Goal: Task Accomplishment & Management: Manage account settings

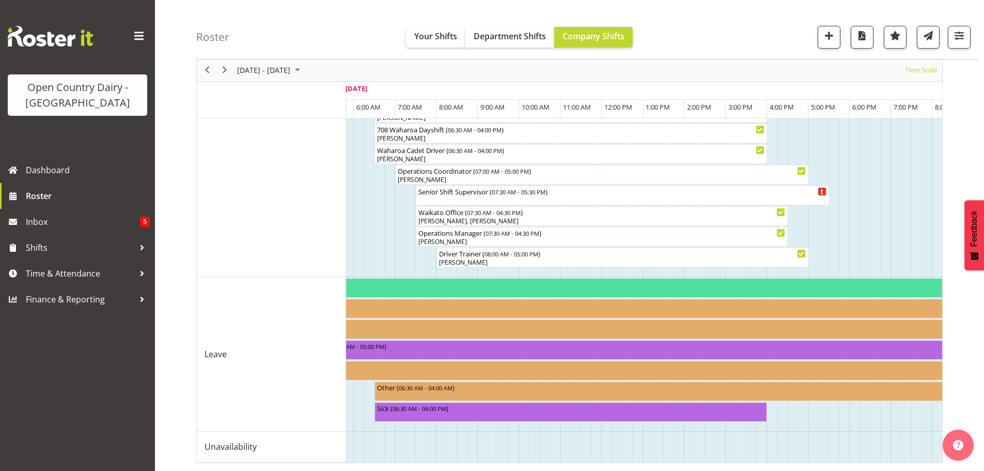
scroll to position [0, 1278]
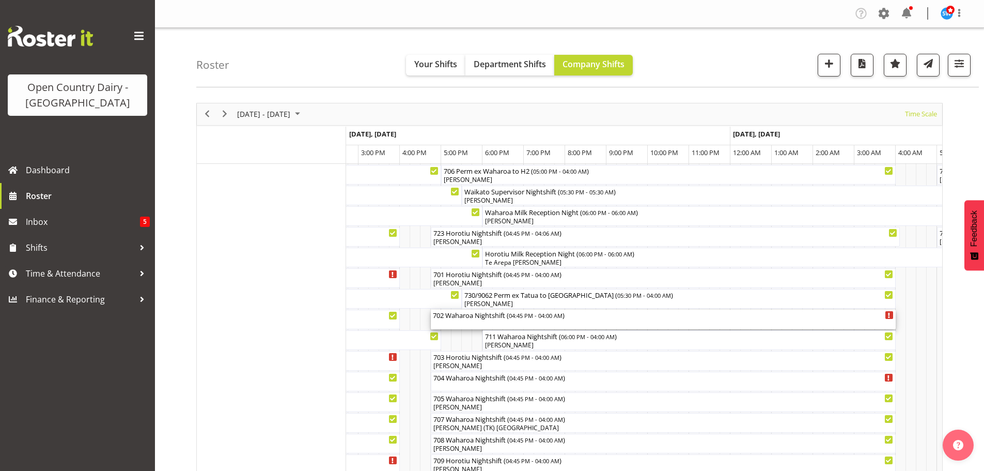
click at [539, 320] on div "702 Waharoa Nightshift ( 04:45 PM - 04:00 AM )" at bounding box center [663, 319] width 461 height 20
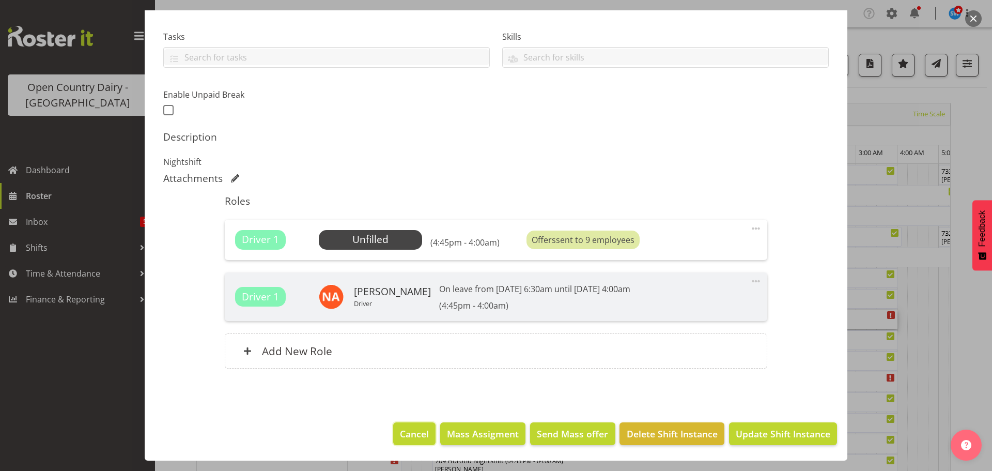
click at [405, 432] on span "Cancel" at bounding box center [414, 433] width 29 height 13
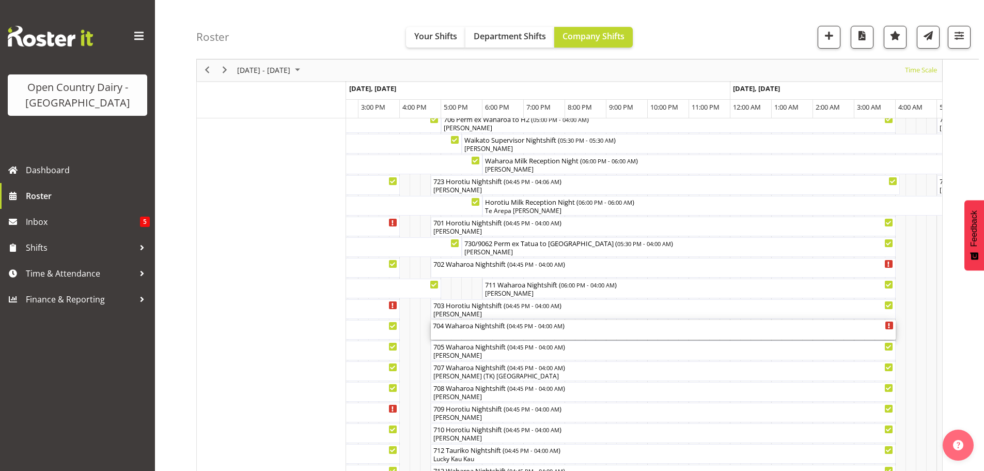
click at [478, 336] on div "704 Waharoa Nightshift ( 04:45 PM - 04:00 AM )" at bounding box center [663, 330] width 461 height 20
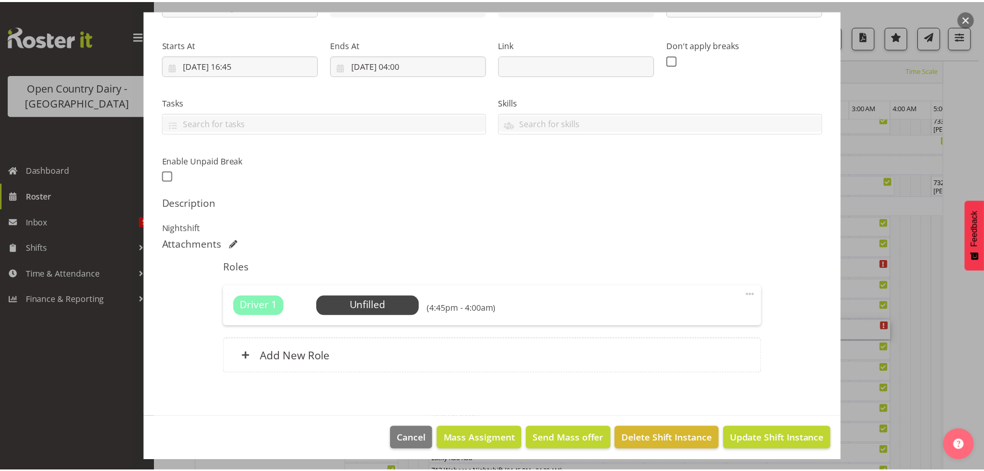
scroll to position [147, 0]
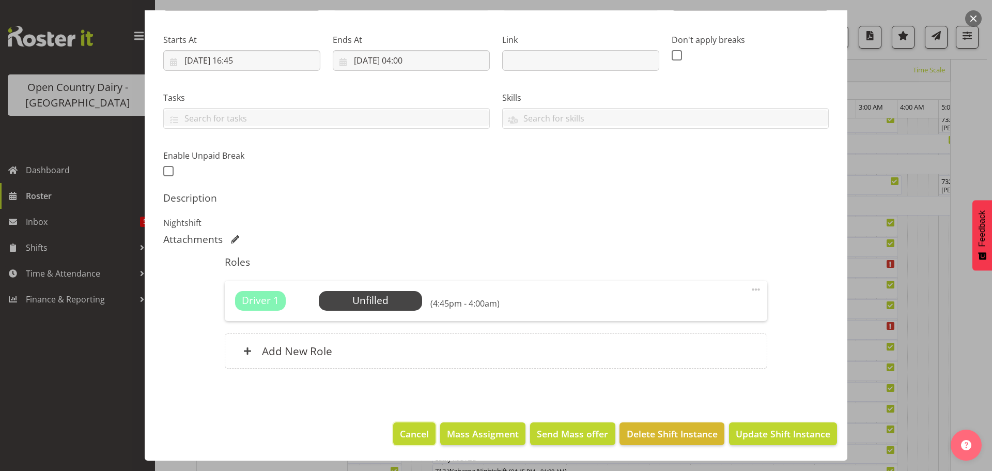
click at [412, 432] on span "Cancel" at bounding box center [414, 433] width 29 height 13
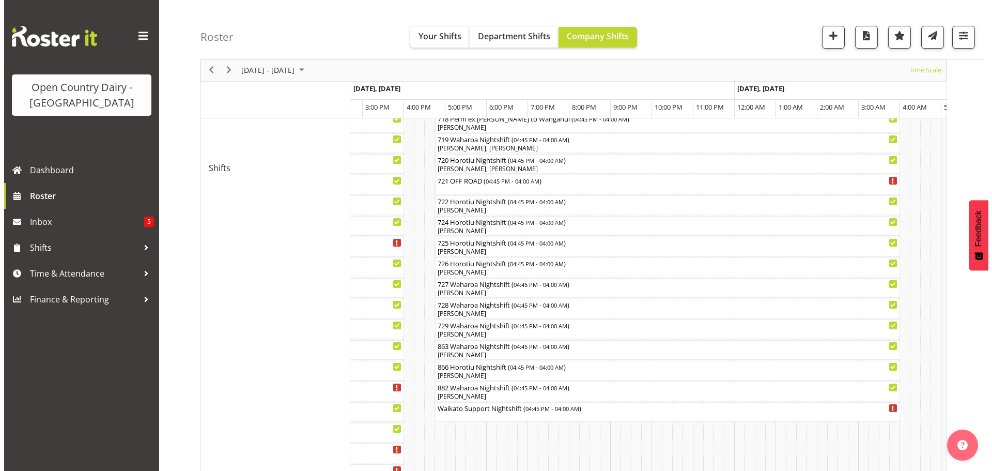
scroll to position [517, 0]
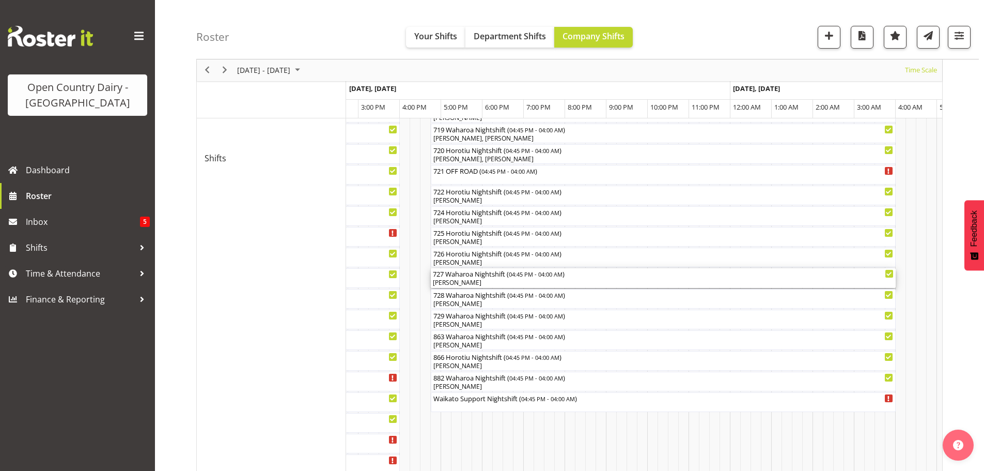
click at [482, 280] on div "[PERSON_NAME]" at bounding box center [663, 282] width 461 height 9
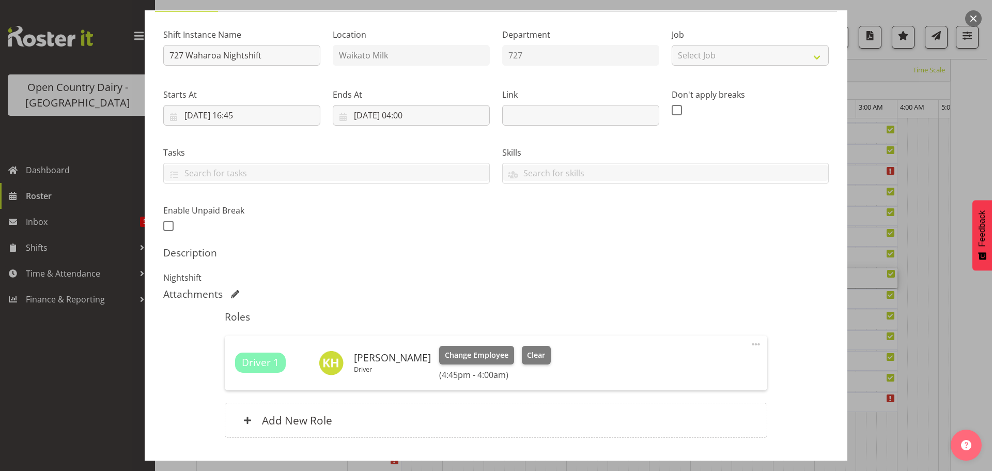
scroll to position [162, 0]
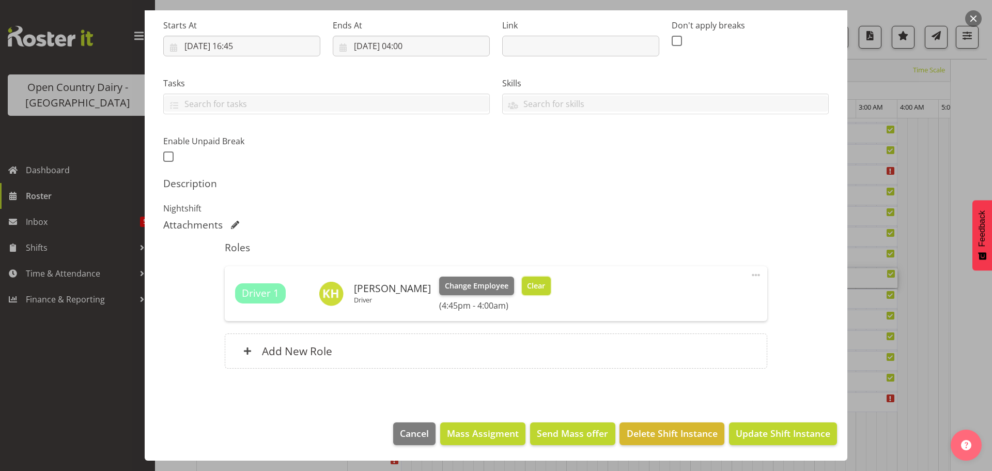
click at [527, 283] on span "Clear" at bounding box center [536, 285] width 18 height 11
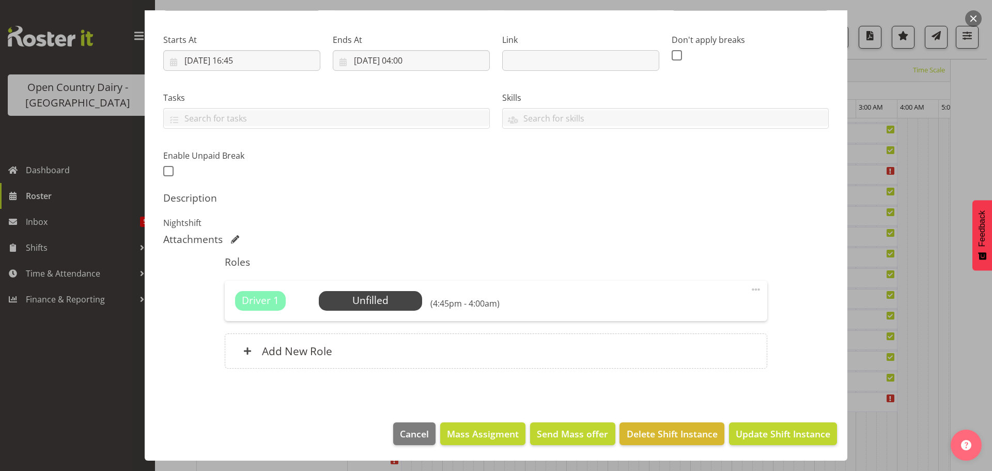
scroll to position [147, 0]
click at [753, 434] on span "Update Shift Instance" at bounding box center [783, 433] width 95 height 13
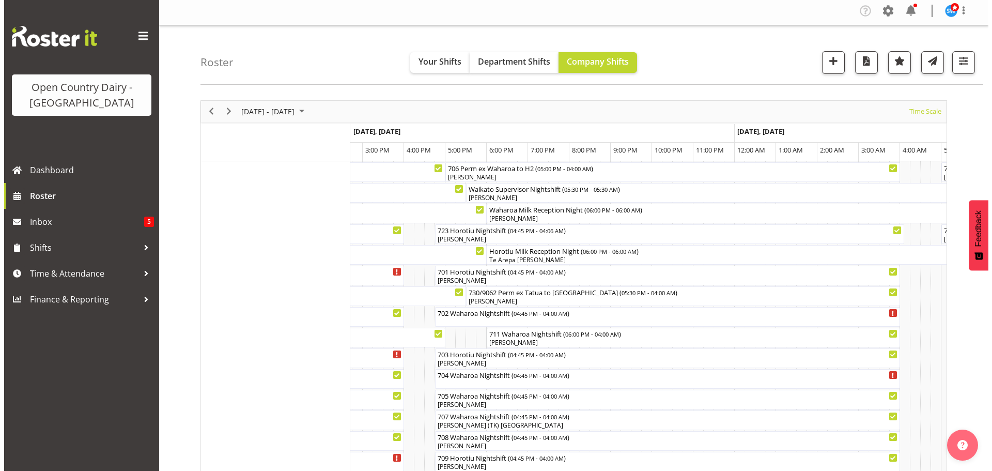
scroll to position [0, 0]
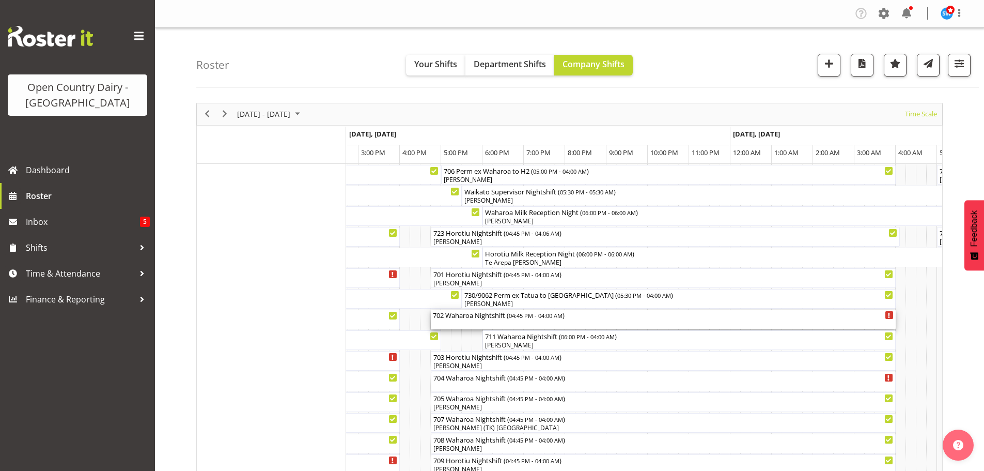
click at [481, 322] on div "702 Waharoa Nightshift ( 04:45 PM - 04:00 AM )" at bounding box center [663, 319] width 461 height 20
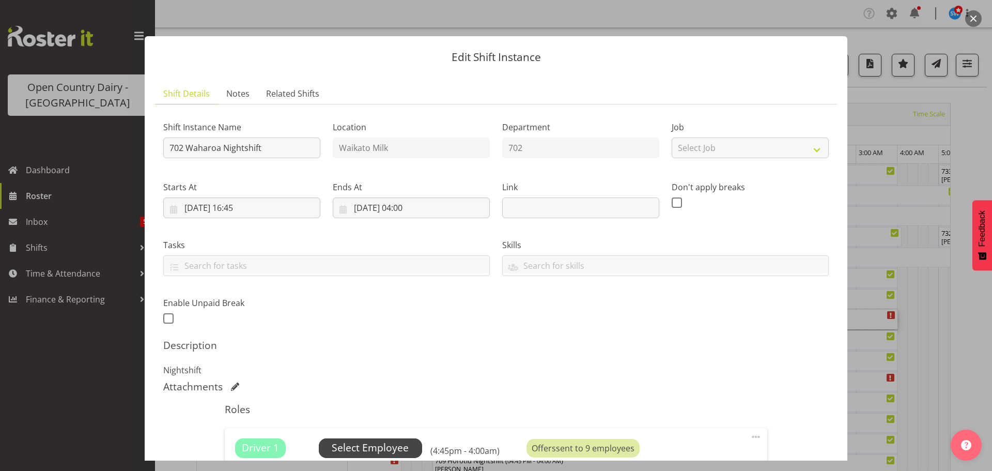
click at [391, 444] on span "Select Employee" at bounding box center [370, 447] width 77 height 15
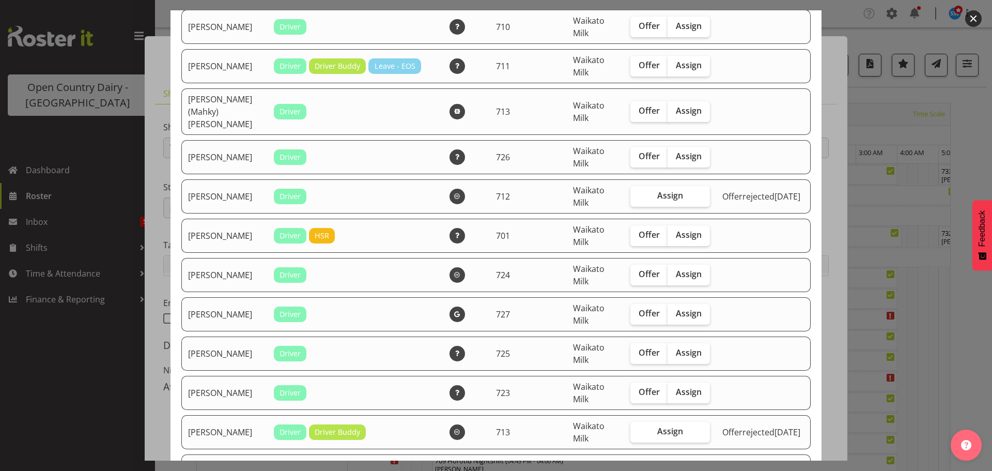
scroll to position [362, 0]
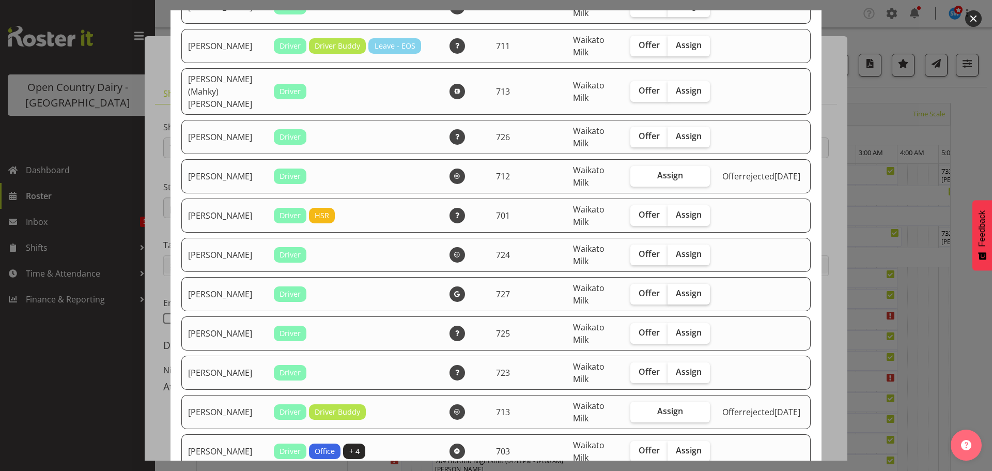
click at [683, 288] on span "Assign" at bounding box center [689, 293] width 26 height 10
click at [674, 290] on input "Assign" at bounding box center [671, 293] width 7 height 7
checkbox input "true"
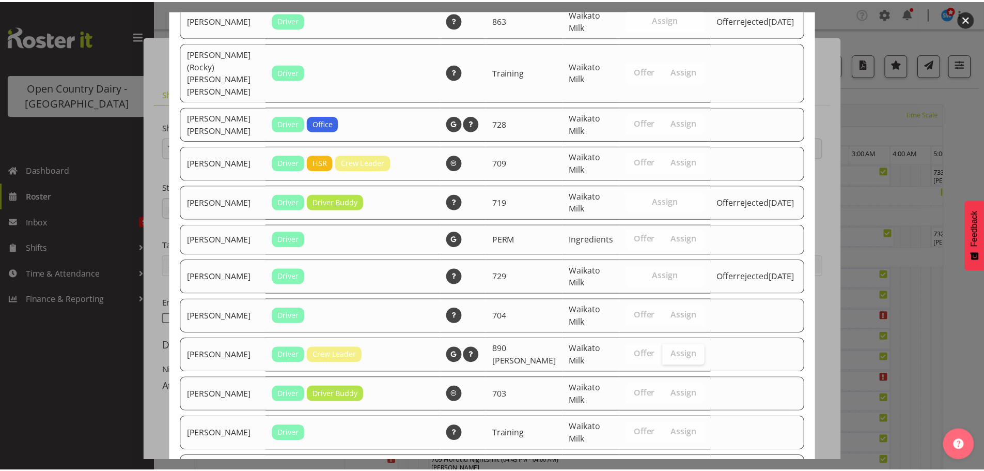
scroll to position [1120, 0]
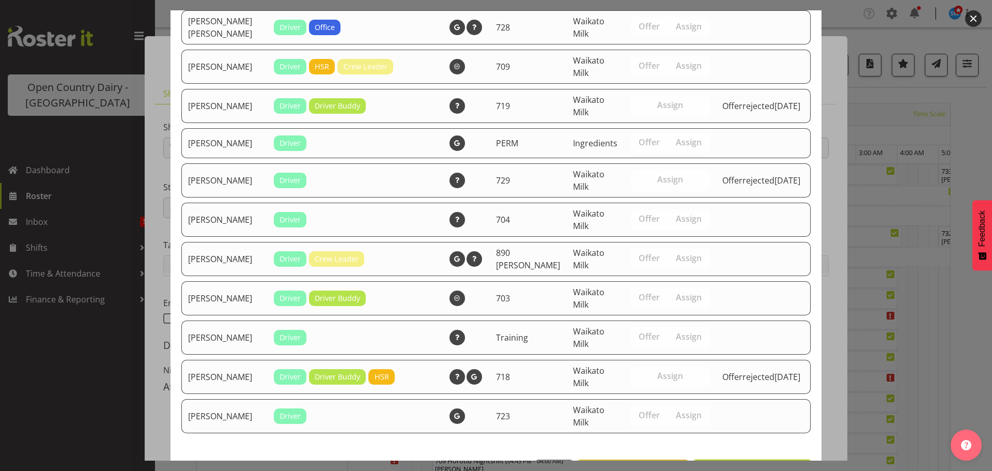
drag, startPoint x: 739, startPoint y: 437, endPoint x: 737, endPoint y: 429, distance: 7.5
click at [739, 465] on span "Assign [PERSON_NAME]" at bounding box center [752, 471] width 104 height 12
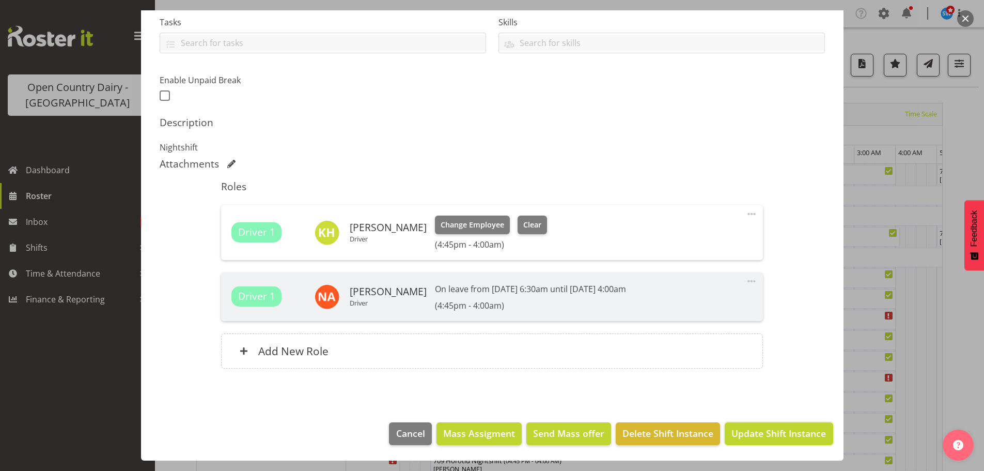
drag, startPoint x: 758, startPoint y: 434, endPoint x: 755, endPoint y: 429, distance: 5.6
click at [755, 431] on span "Update Shift Instance" at bounding box center [779, 432] width 95 height 13
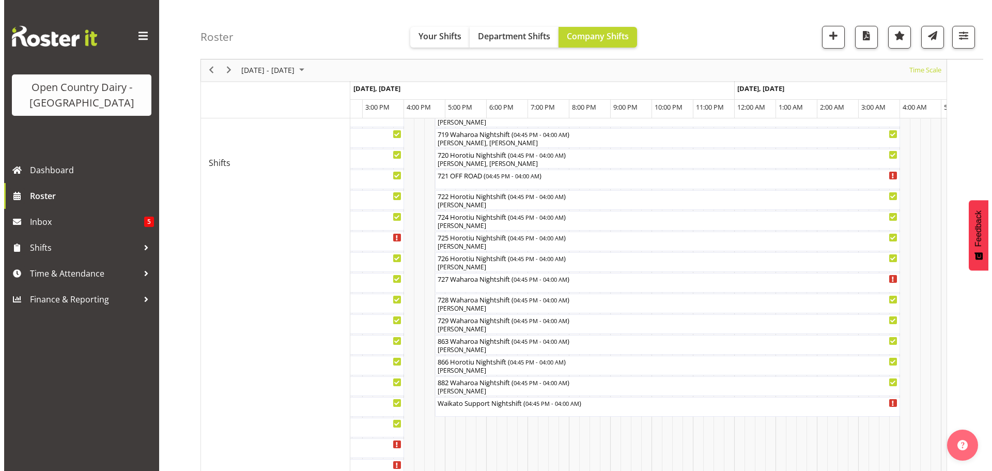
scroll to position [517, 0]
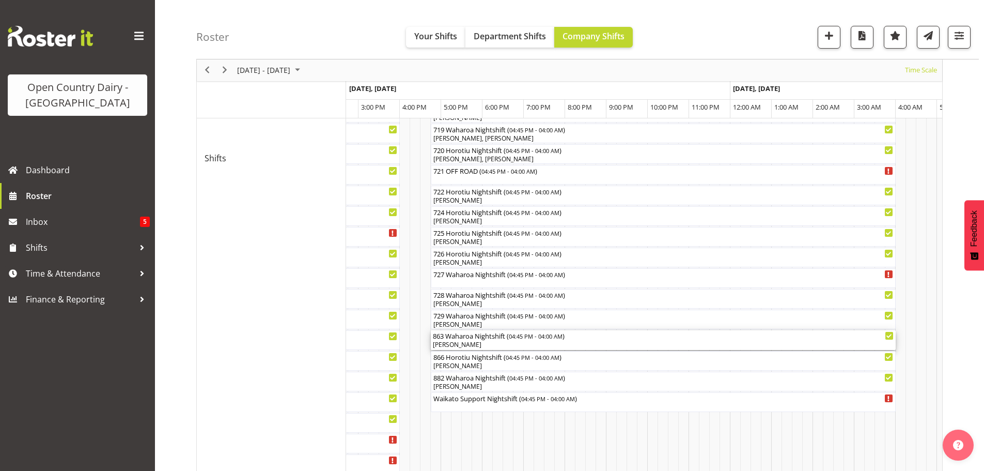
click at [488, 344] on div "[PERSON_NAME]" at bounding box center [663, 344] width 461 height 9
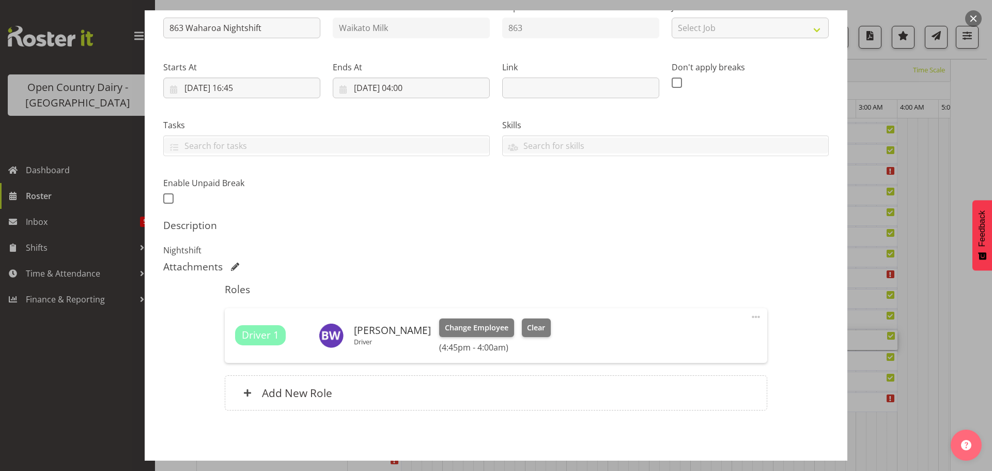
scroll to position [103, 0]
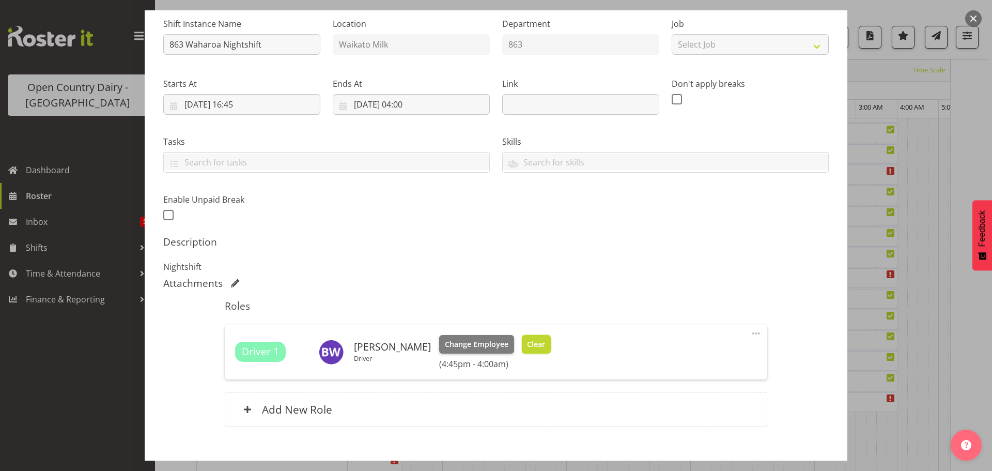
click at [528, 345] on span "Clear" at bounding box center [536, 343] width 18 height 11
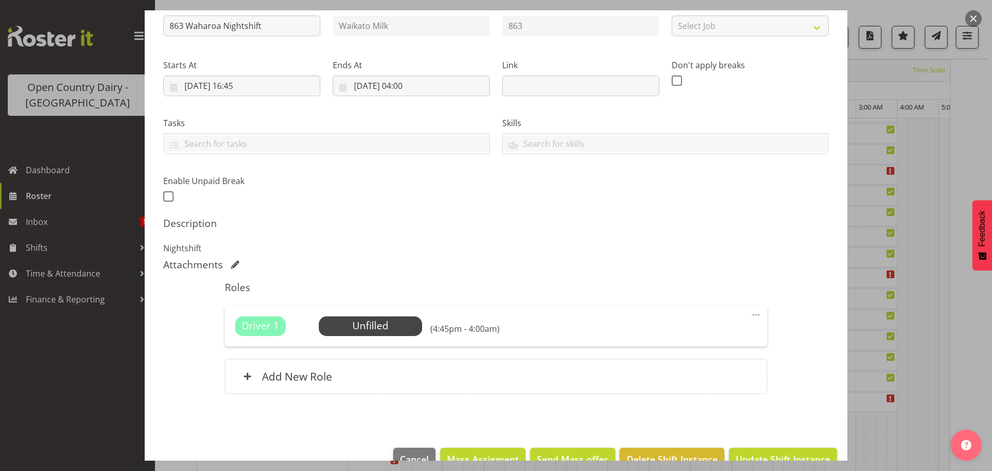
scroll to position [147, 0]
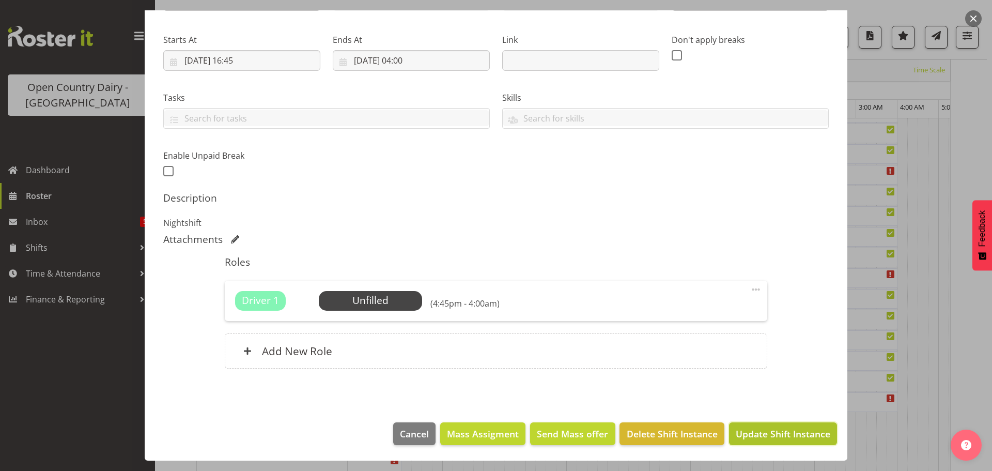
click at [747, 430] on span "Update Shift Instance" at bounding box center [783, 433] width 95 height 13
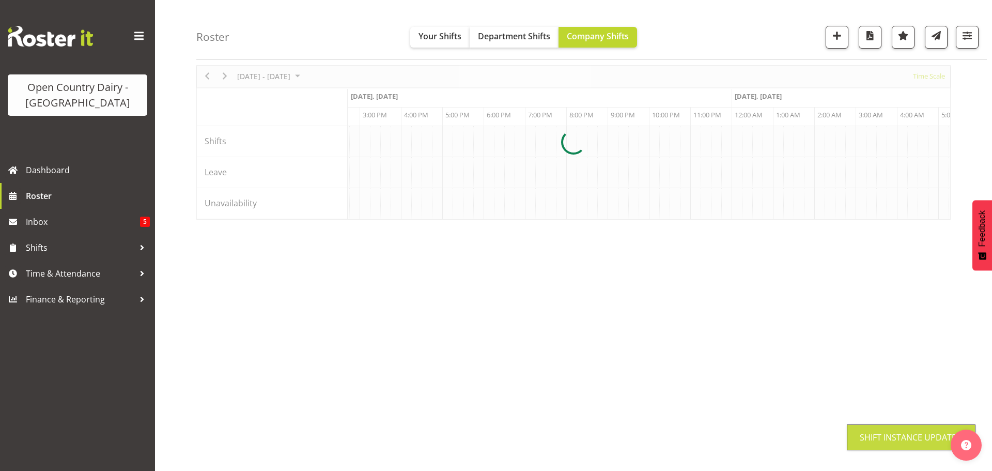
scroll to position [38, 0]
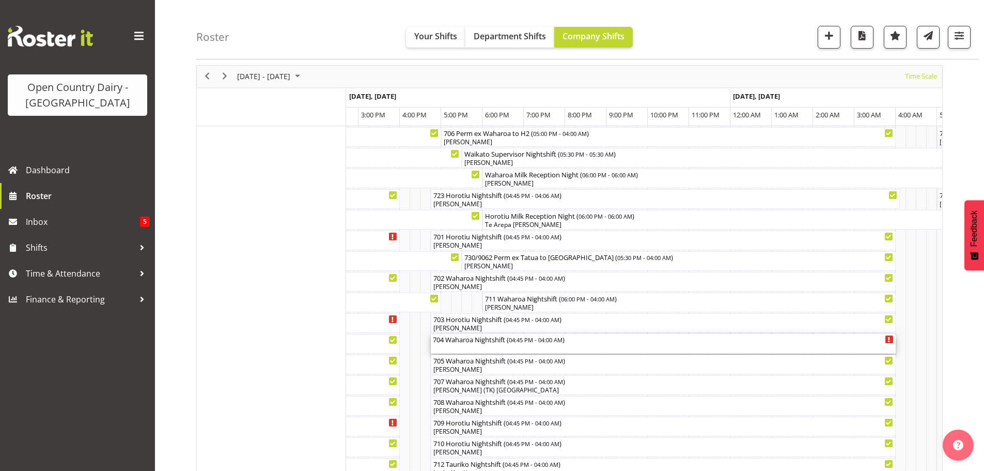
click at [482, 349] on div "704 Waharoa Nightshift ( 04:45 PM - 04:00 AM )" at bounding box center [663, 344] width 461 height 20
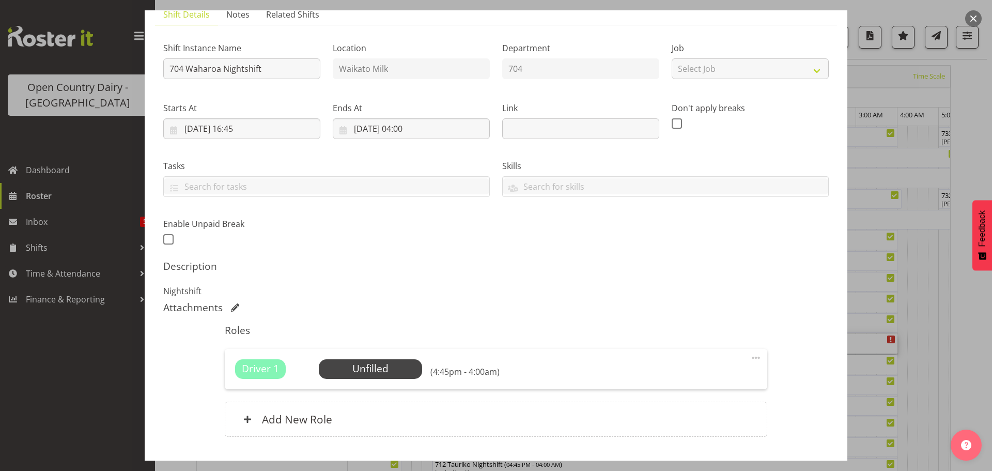
scroll to position [147, 0]
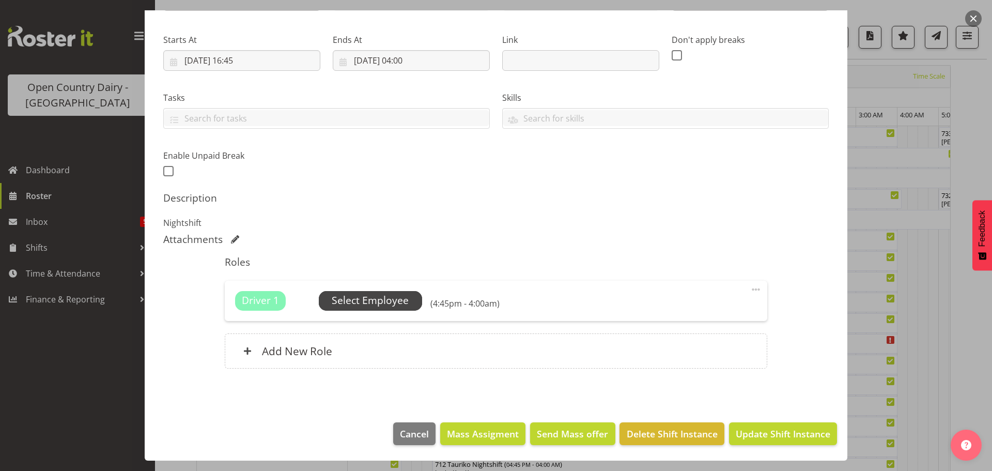
click at [373, 301] on span "Select Employee" at bounding box center [370, 300] width 77 height 15
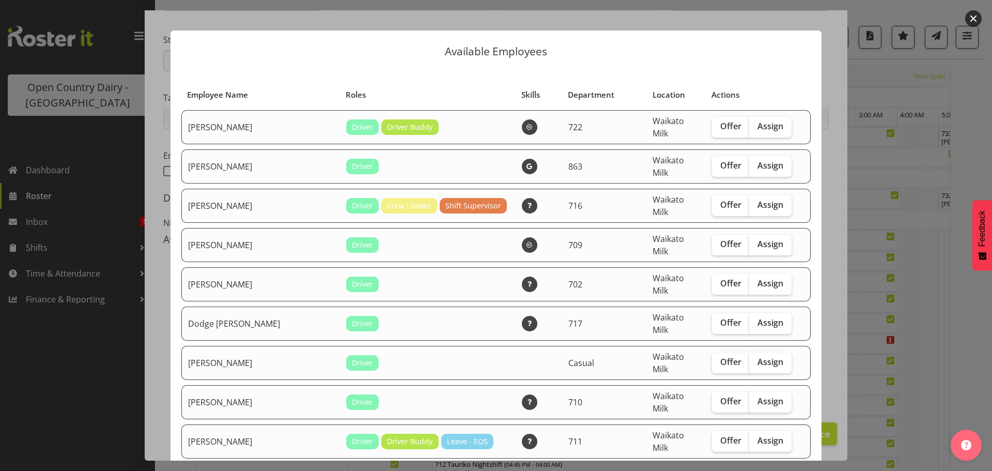
scroll to position [0, 0]
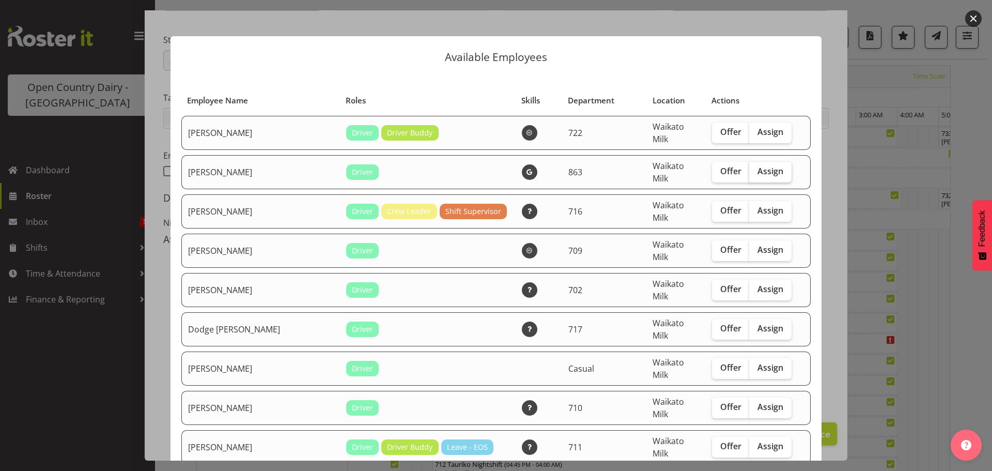
click at [757, 166] on span "Assign" at bounding box center [770, 171] width 26 height 10
click at [753, 168] on input "Assign" at bounding box center [752, 171] width 7 height 7
checkbox input "true"
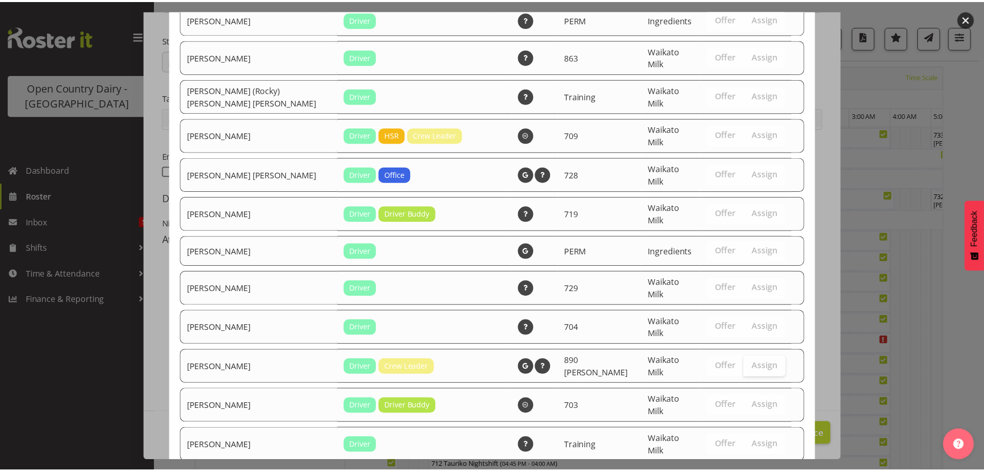
scroll to position [980, 0]
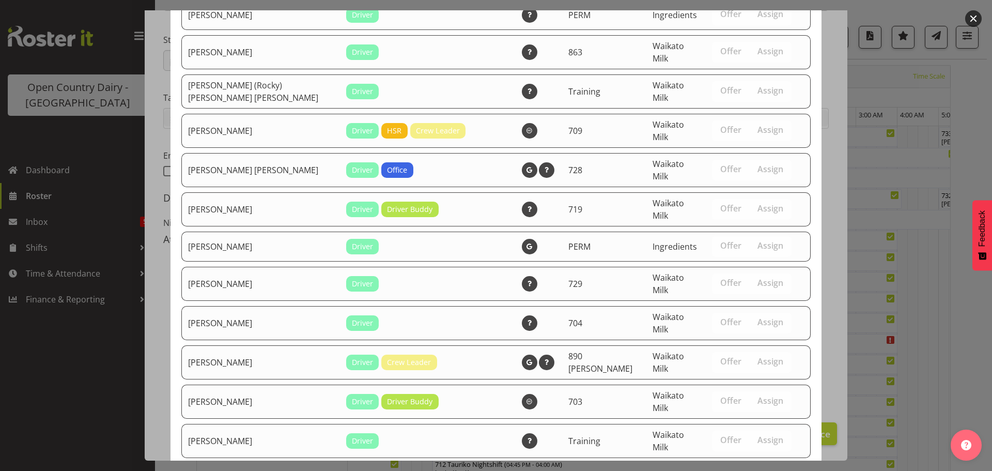
drag, startPoint x: 750, startPoint y: 431, endPoint x: 750, endPoint y: 425, distance: 6.2
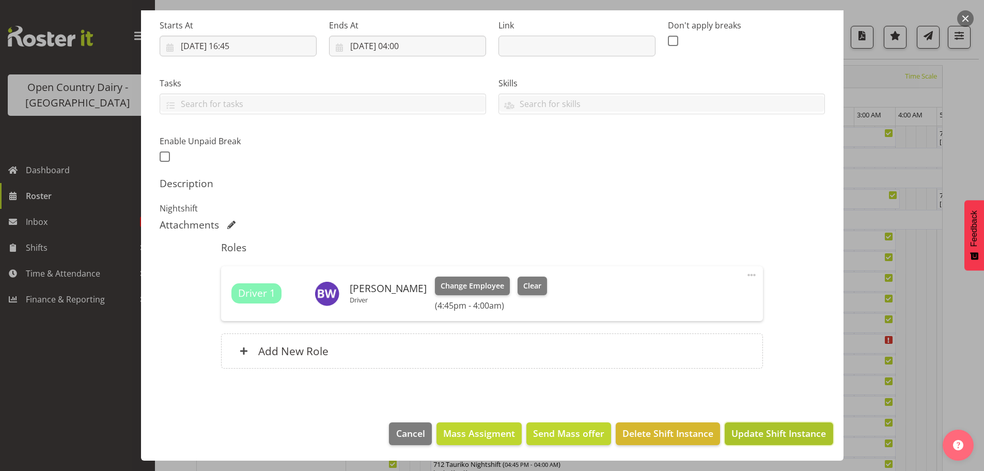
click at [767, 431] on span "Update Shift Instance" at bounding box center [779, 432] width 95 height 13
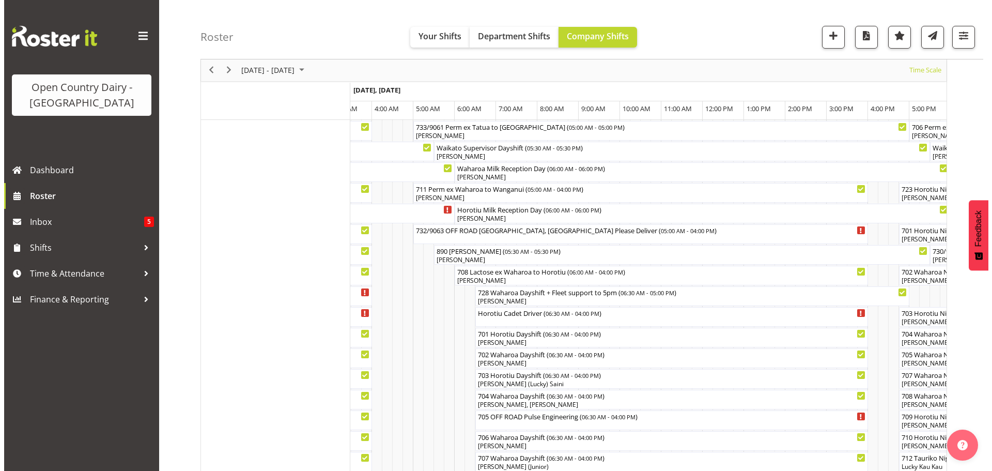
scroll to position [39, 0]
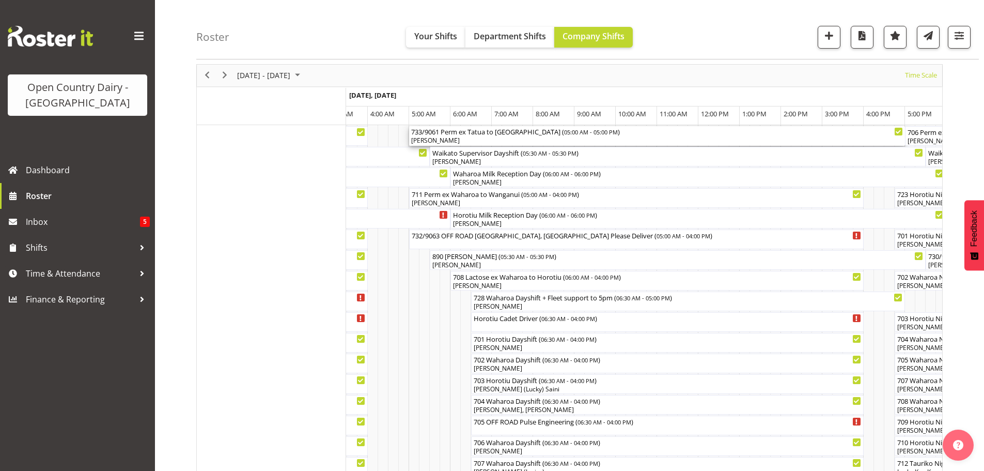
click at [458, 139] on div "[PERSON_NAME]" at bounding box center [657, 140] width 492 height 9
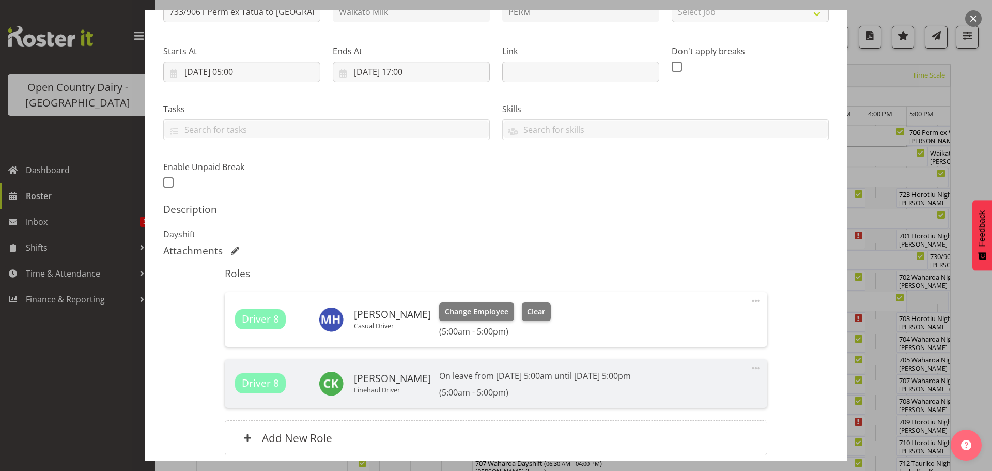
scroll to position [155, 0]
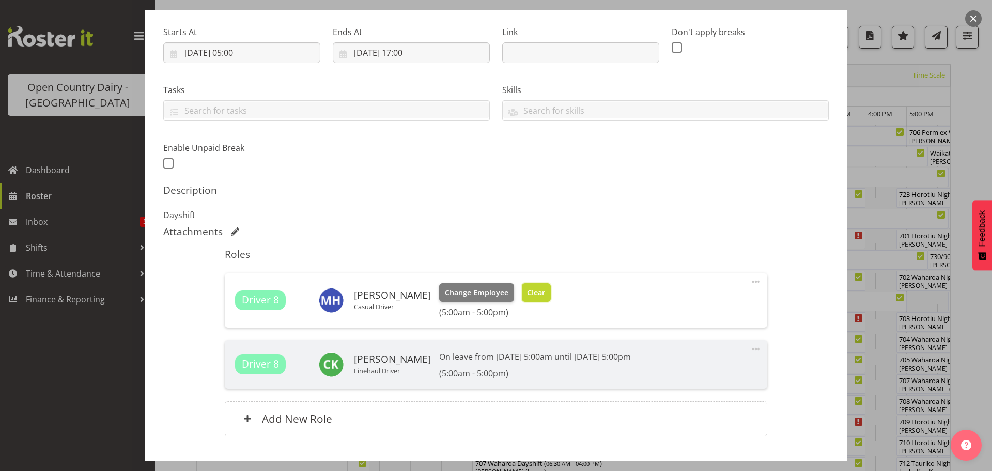
click at [527, 290] on span "Clear" at bounding box center [536, 292] width 18 height 11
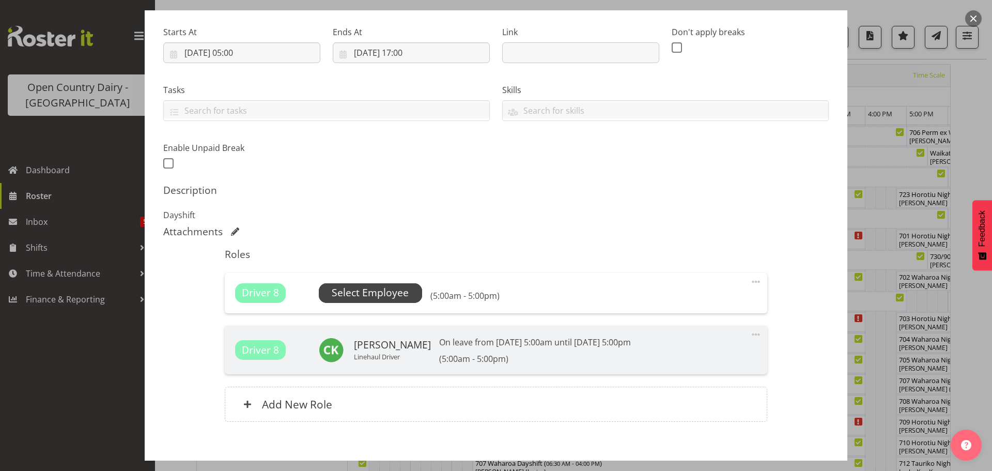
click at [372, 293] on span "Select Employee" at bounding box center [370, 292] width 77 height 15
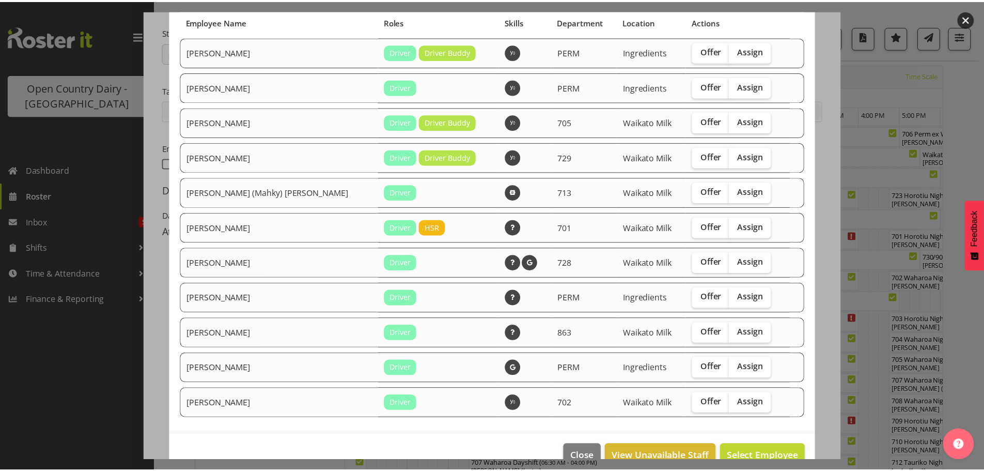
scroll to position [101, 0]
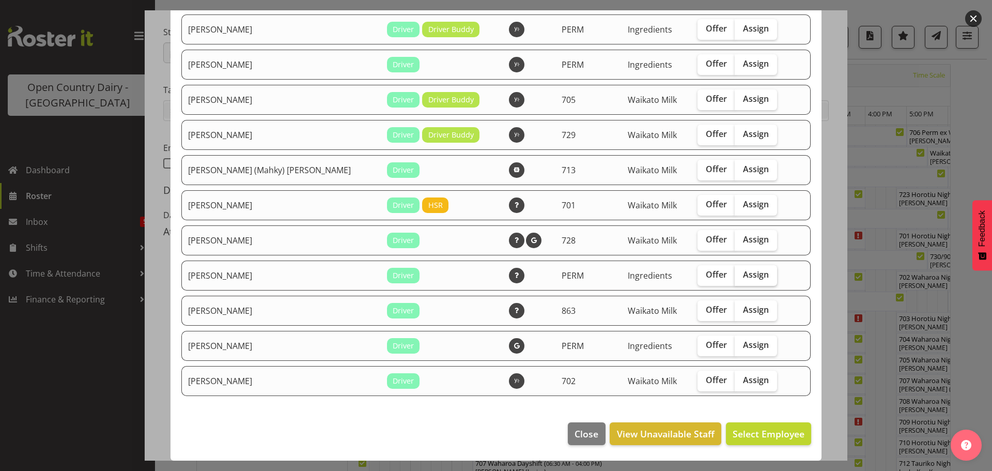
click at [745, 273] on span "Assign" at bounding box center [756, 274] width 26 height 10
click at [741, 273] on input "Assign" at bounding box center [738, 274] width 7 height 7
checkbox input "true"
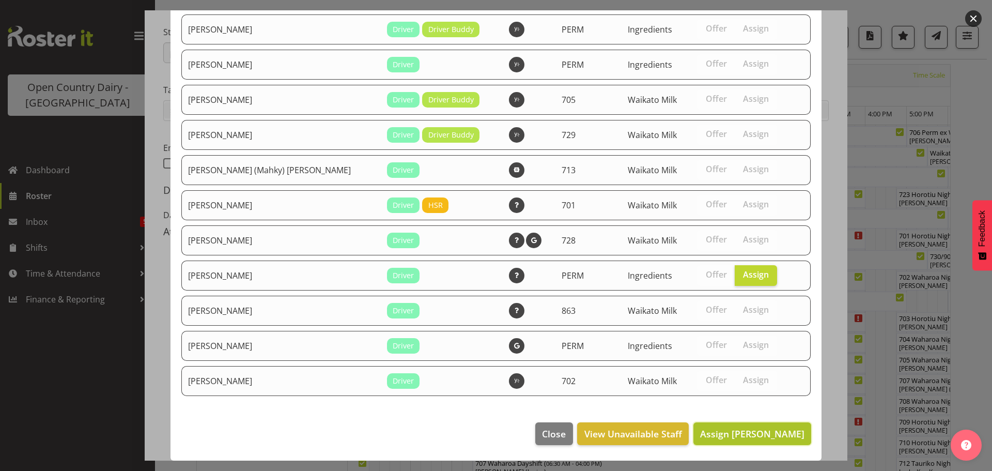
click at [755, 437] on span "Assign [PERSON_NAME]" at bounding box center [752, 433] width 104 height 12
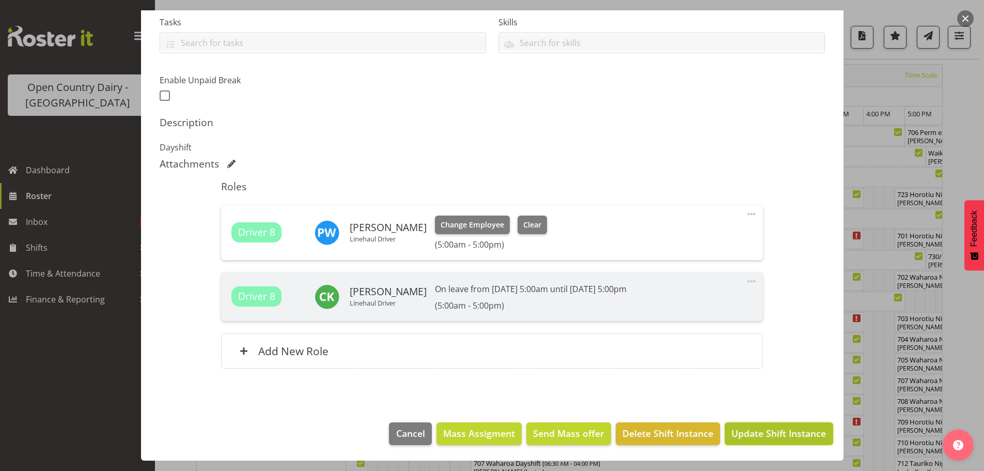
click at [784, 430] on span "Update Shift Instance" at bounding box center [779, 432] width 95 height 13
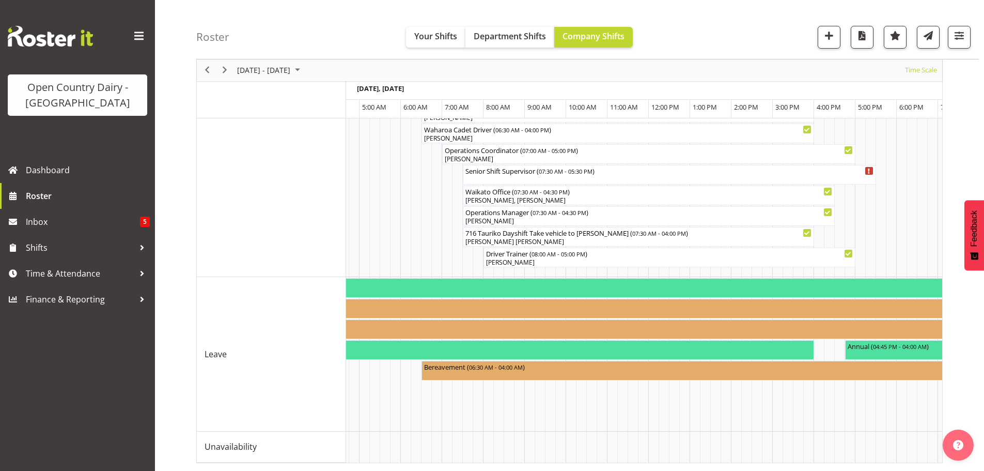
scroll to position [0, 217]
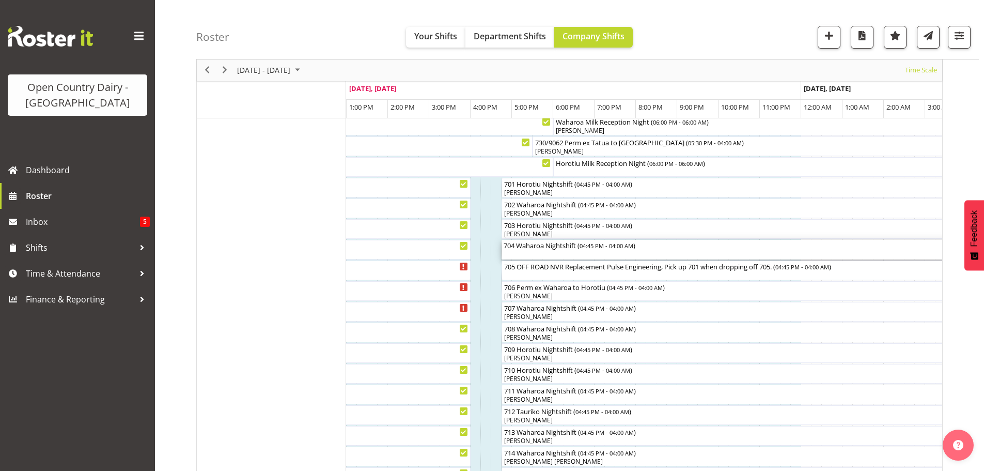
click at [547, 255] on div "704 Waharoa Nightshift ( 04:45 PM - 04:00 AM )" at bounding box center [734, 250] width 461 height 20
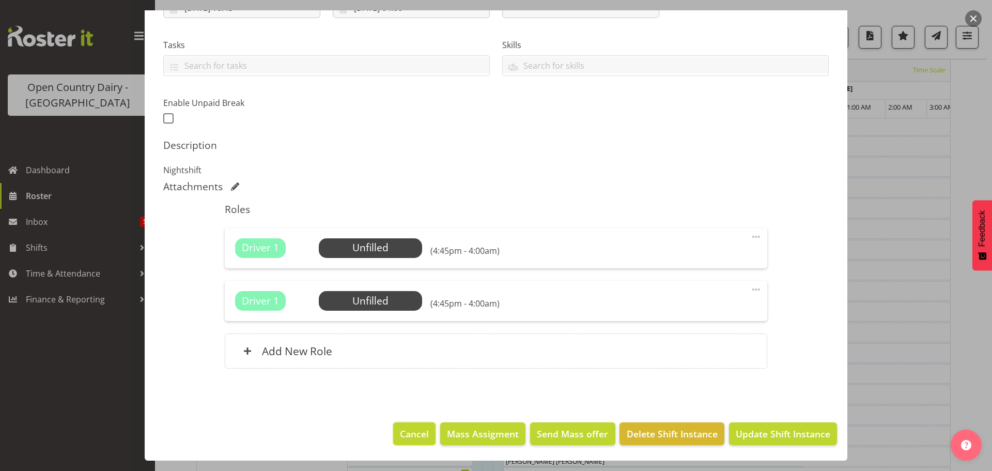
click at [415, 432] on span "Cancel" at bounding box center [414, 433] width 29 height 13
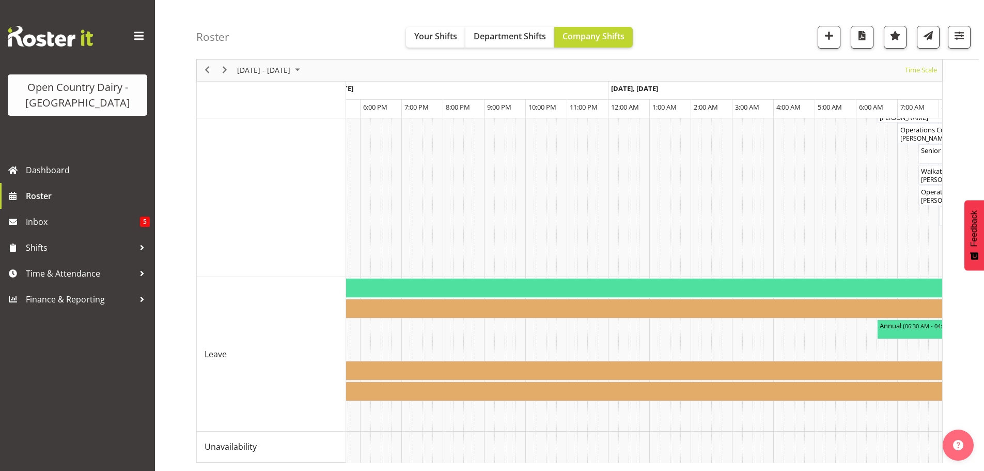
scroll to position [0, 2749]
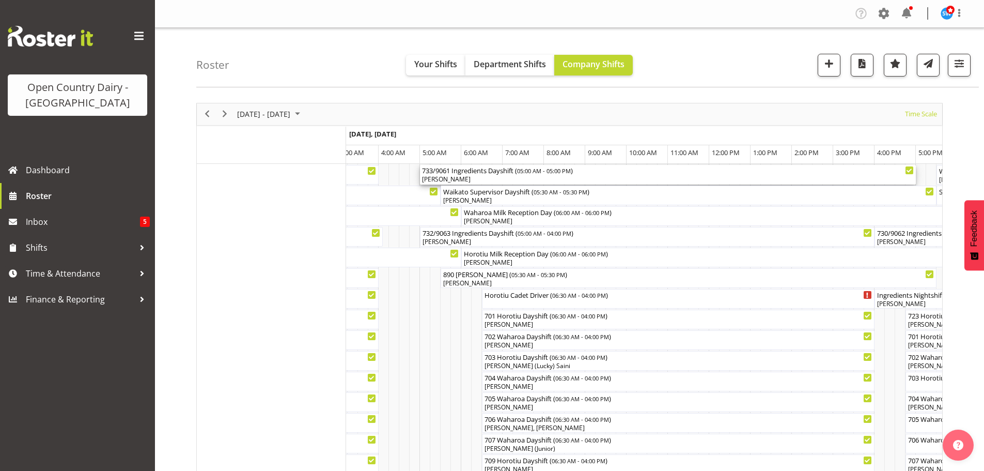
click at [499, 177] on div "[PERSON_NAME]" at bounding box center [668, 179] width 492 height 9
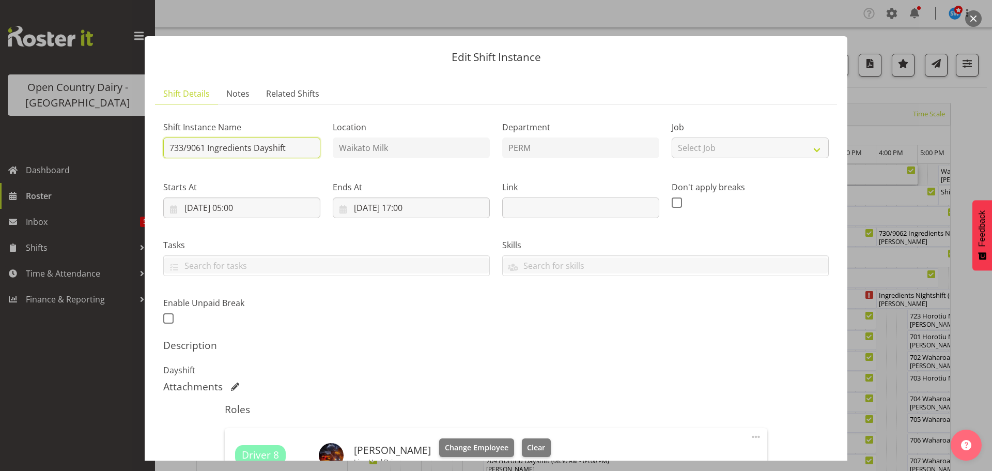
click at [293, 147] on input "733/9061 Ingredients Dayshift" at bounding box center [241, 147] width 157 height 21
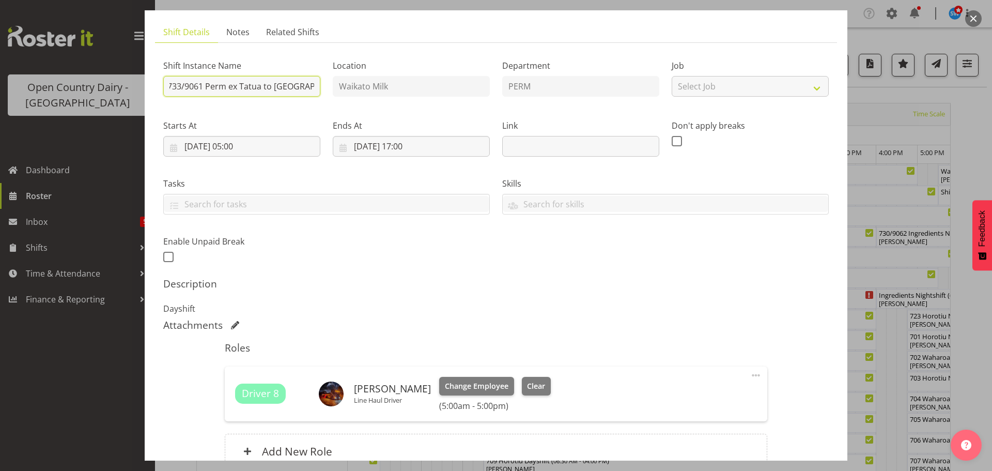
scroll to position [155, 0]
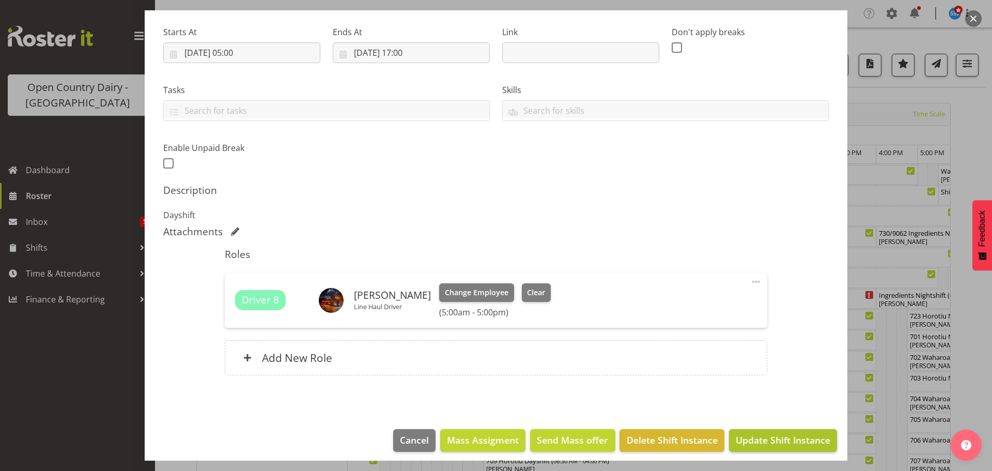
type input "733/9061 Perm ex Tatua to [GEOGRAPHIC_DATA]"
click at [755, 440] on span "Update Shift Instance" at bounding box center [783, 439] width 95 height 13
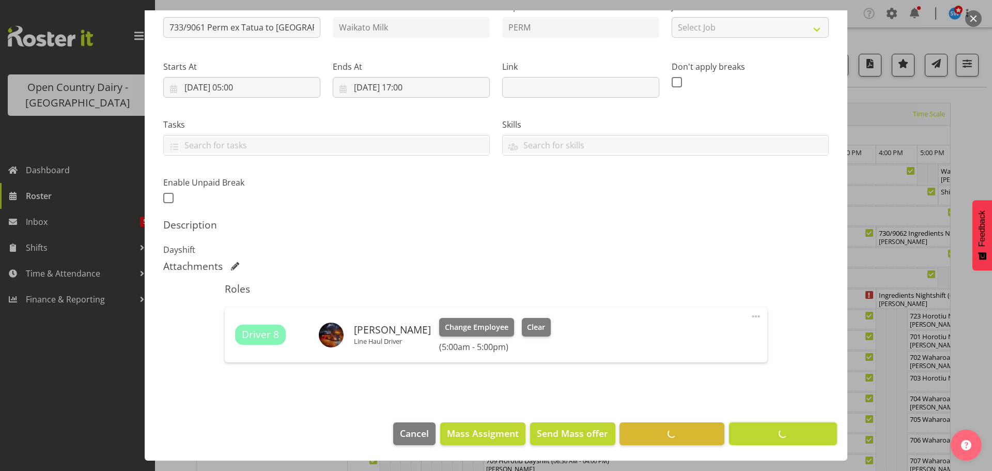
scroll to position [120, 0]
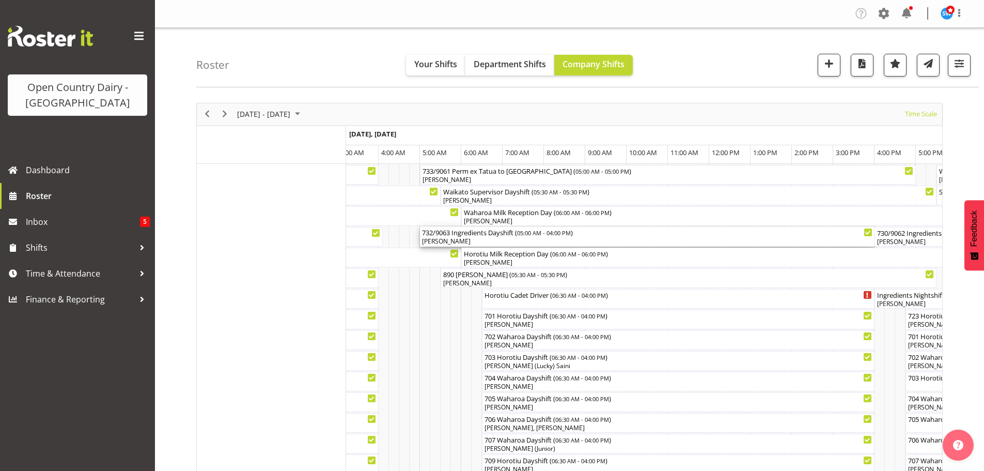
click at [473, 237] on div "732/9063 Ingredients Dayshift ( 05:00 AM - 04:00 PM )" at bounding box center [647, 232] width 451 height 10
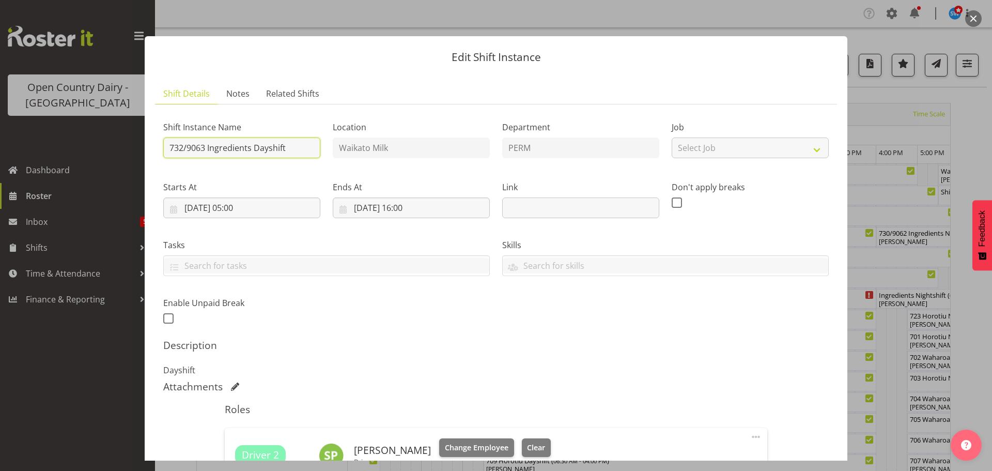
click at [299, 147] on input "732/9063 Ingredients Dayshift" at bounding box center [241, 147] width 157 height 21
type input "732/9063 Perm ex [PERSON_NAME] to [GEOGRAPHIC_DATA]"
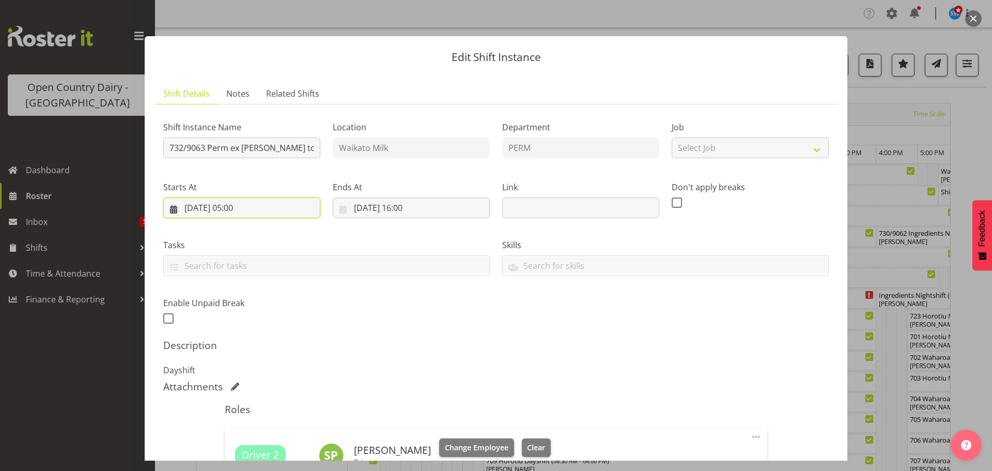
click at [244, 203] on input "[DATE] 05:00" at bounding box center [241, 207] width 157 height 21
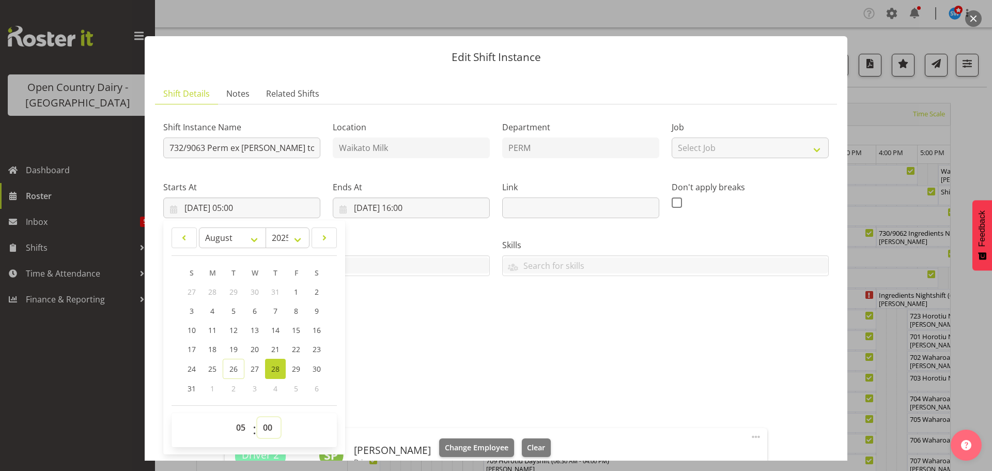
drag, startPoint x: 267, startPoint y: 428, endPoint x: 266, endPoint y: 419, distance: 9.4
click at [267, 426] on select "00 01 02 03 04 05 06 07 08 09 10 11 12 13 14 15 16 17 18 19 20 21 22 23 24 25 2…" at bounding box center [268, 427] width 23 height 21
select select "30"
click at [257, 417] on select "00 01 02 03 04 05 06 07 08 09 10 11 12 13 14 15 16 17 18 19 20 21 22 23 24 25 2…" at bounding box center [268, 427] width 23 height 21
type input "[DATE] 05:30"
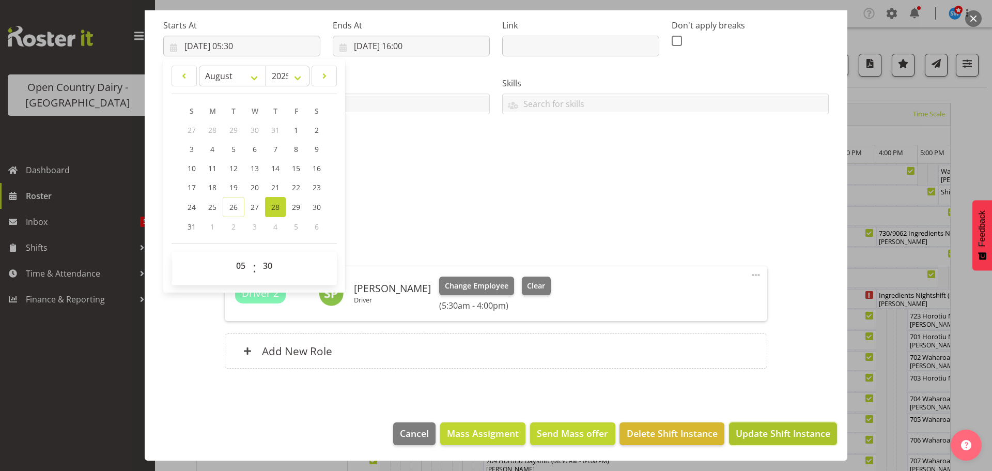
click at [761, 435] on span "Update Shift Instance" at bounding box center [783, 432] width 95 height 13
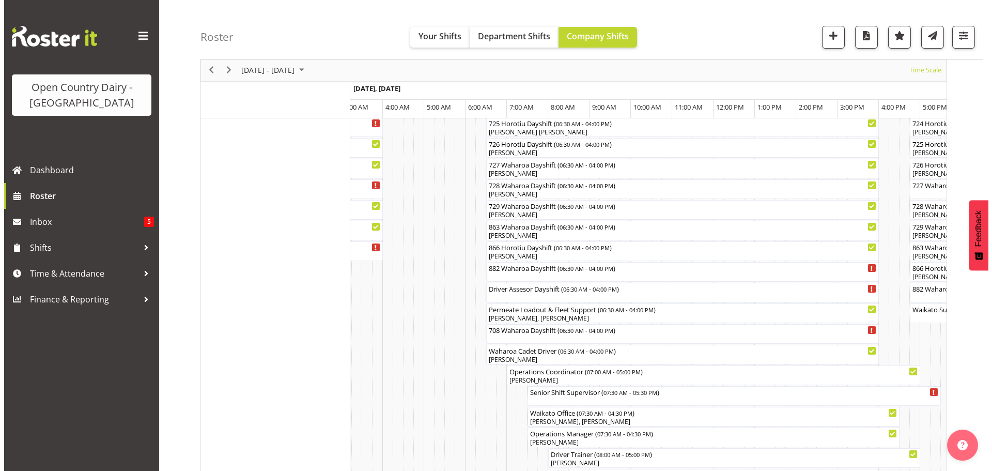
scroll to position [672, 0]
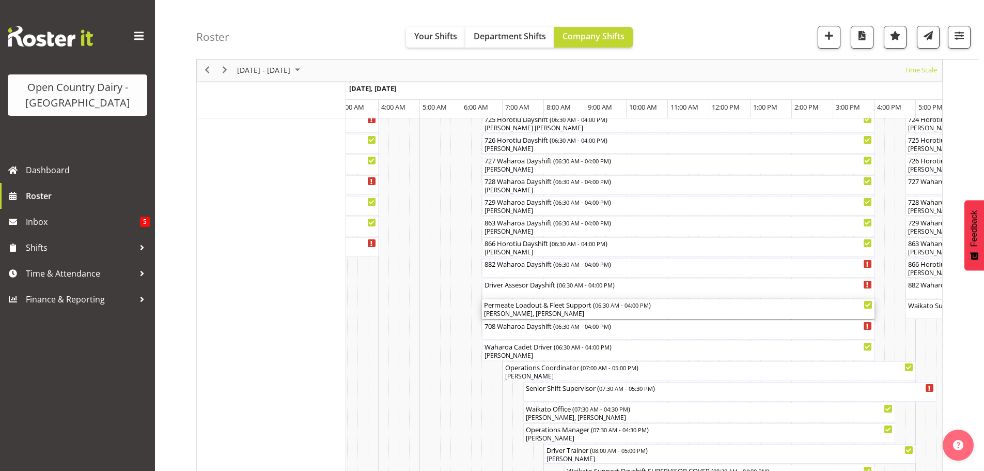
click at [528, 315] on div "[PERSON_NAME], [PERSON_NAME]" at bounding box center [678, 313] width 389 height 9
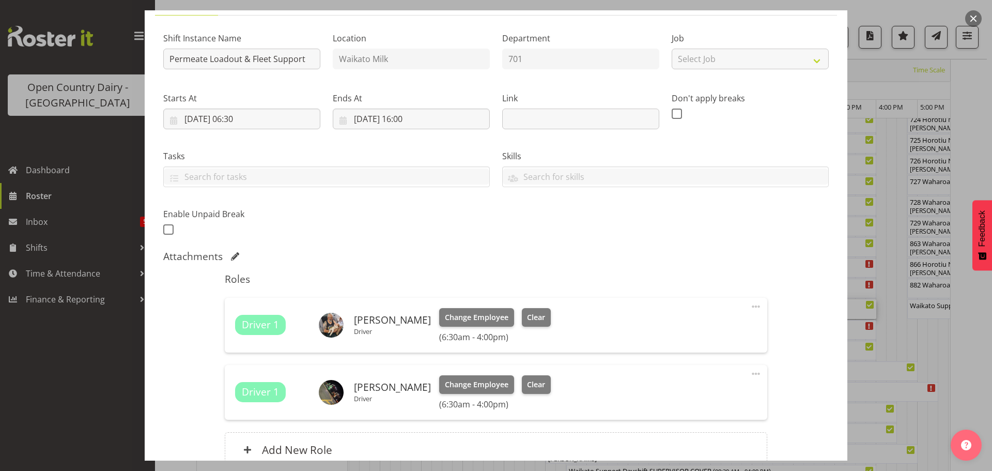
scroll to position [155, 0]
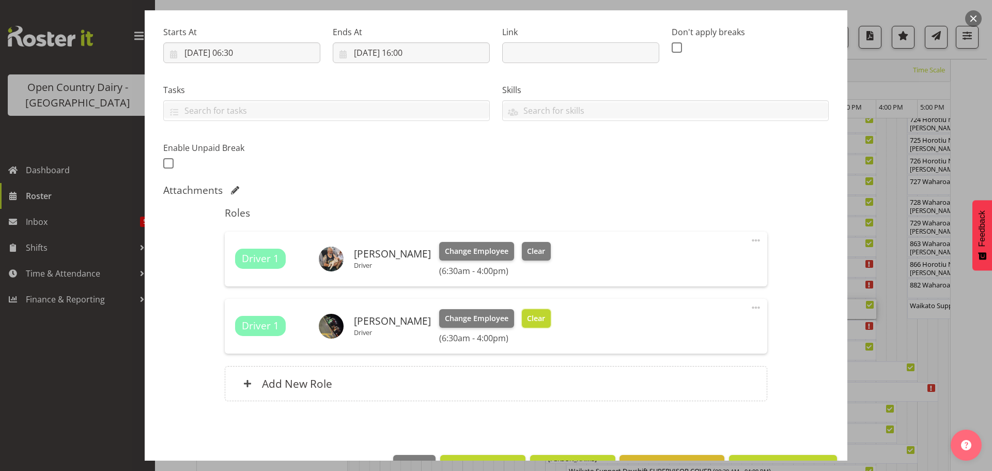
click at [528, 319] on span "Clear" at bounding box center [536, 318] width 18 height 11
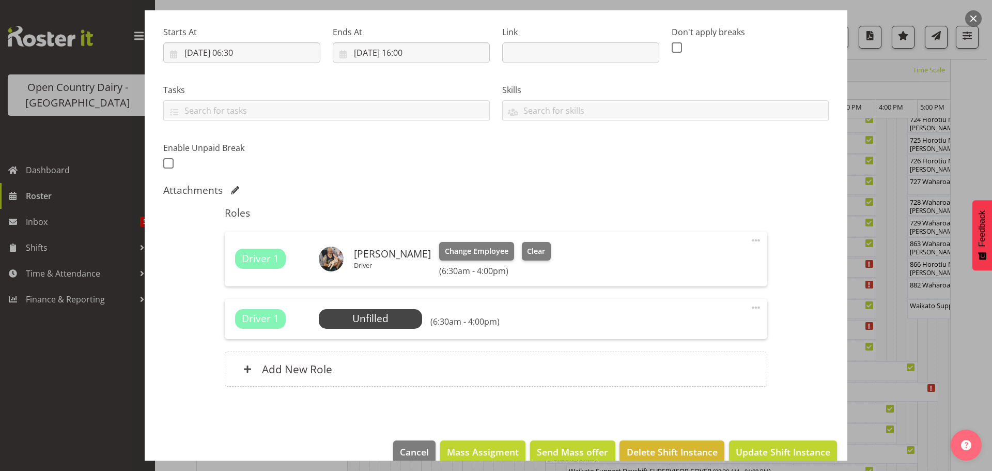
click at [751, 304] on span at bounding box center [756, 307] width 12 height 12
click at [684, 366] on link "Delete" at bounding box center [712, 367] width 99 height 19
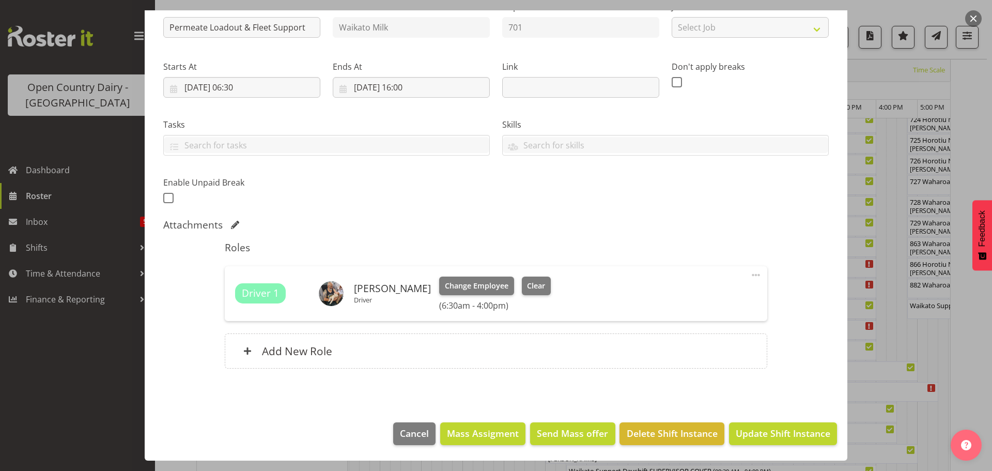
scroll to position [120, 0]
click at [766, 431] on span "Update Shift Instance" at bounding box center [783, 432] width 95 height 13
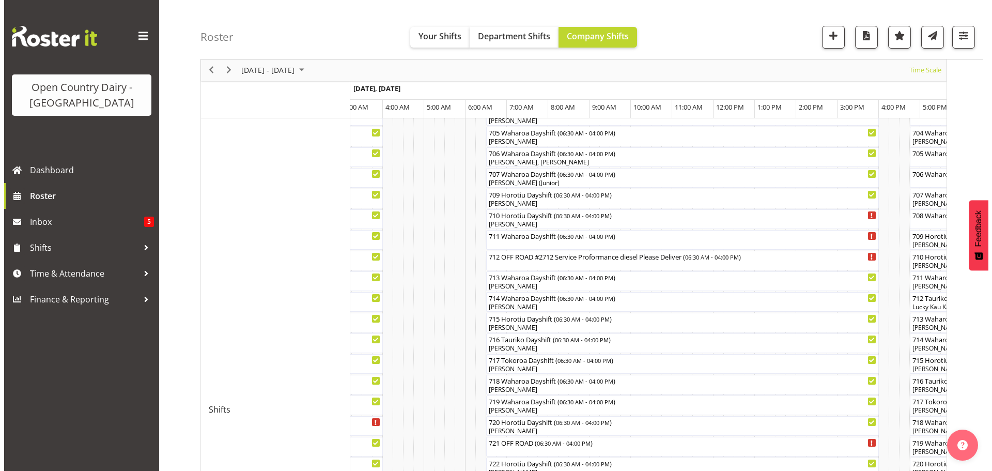
scroll to position [193, 0]
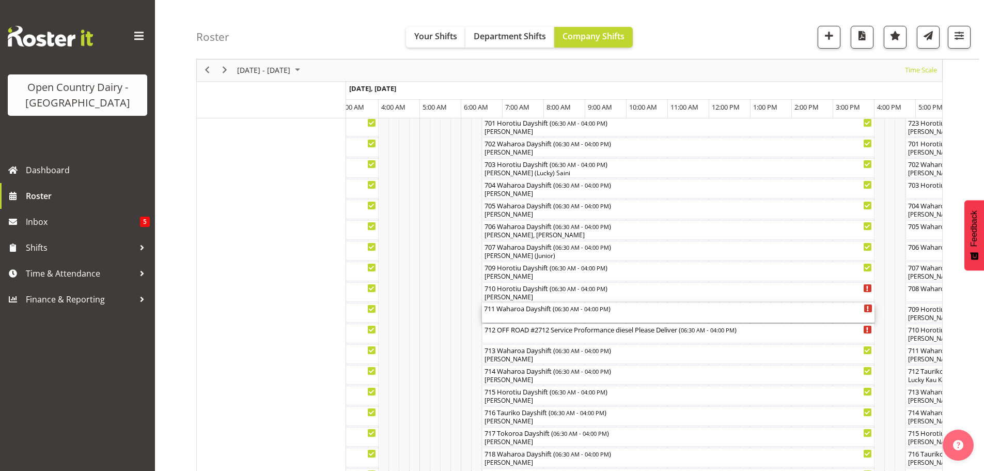
click at [534, 317] on div "711 Waharoa Dayshift ( 06:30 AM - 04:00 PM )" at bounding box center [678, 313] width 389 height 20
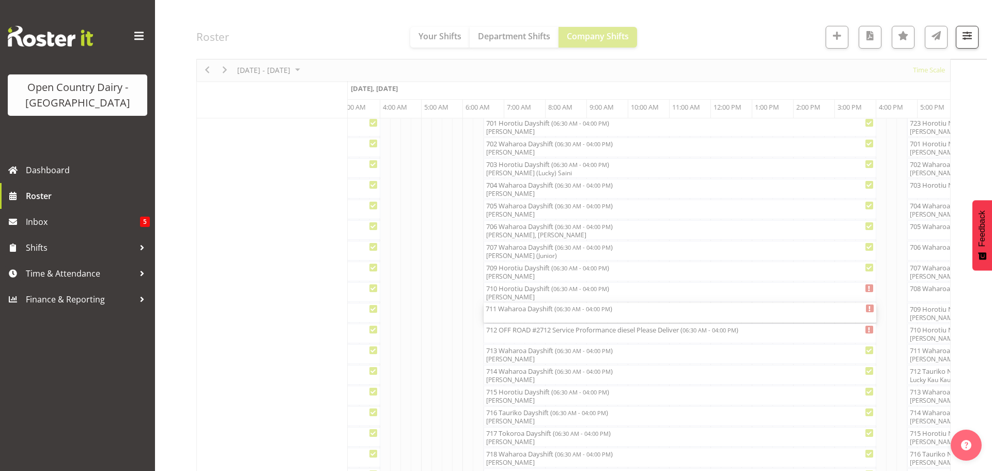
select select "7"
select select "2025"
select select "6"
select select "30"
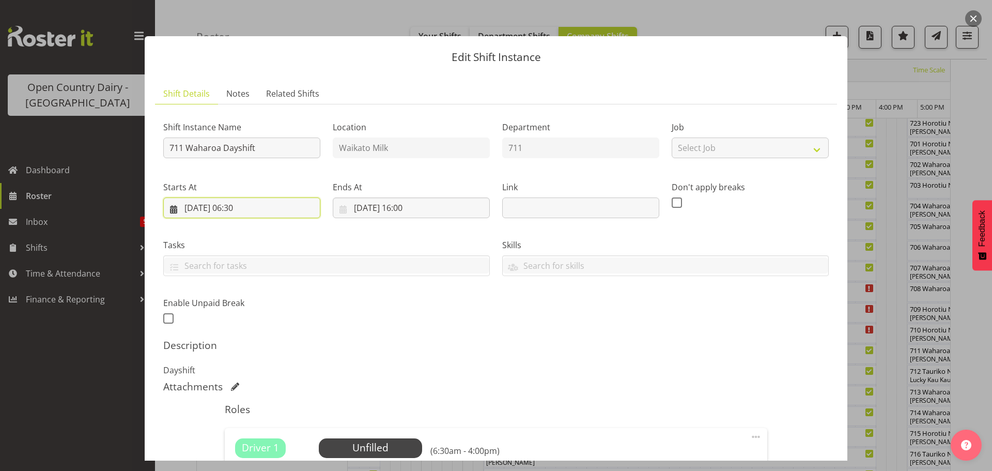
click at [275, 203] on input "[DATE] 06:30" at bounding box center [241, 207] width 157 height 21
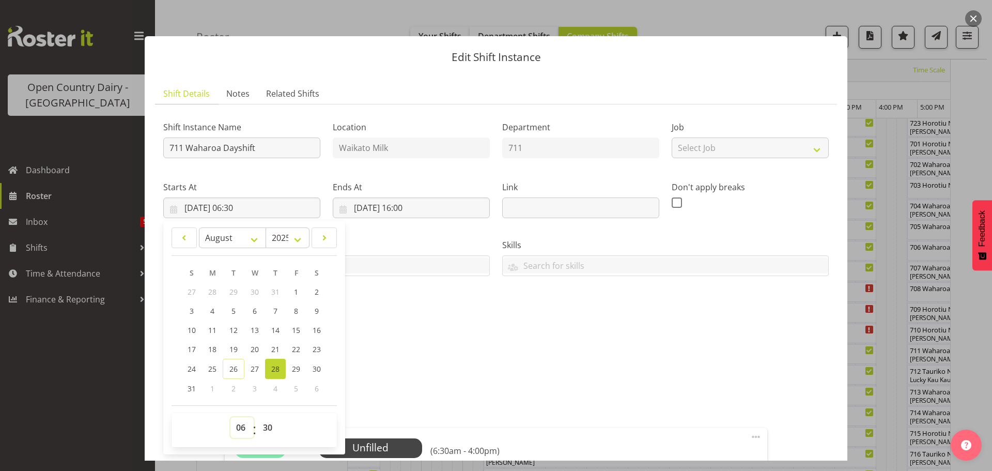
click at [241, 424] on select "00 01 02 03 04 05 06 07 08 09 10 11 12 13 14 15 16 17 18 19 20 21 22 23" at bounding box center [241, 427] width 23 height 21
select select "9"
click at [230, 417] on select "00 01 02 03 04 05 06 07 08 09 10 11 12 13 14 15 16 17 18 19 20 21 22 23" at bounding box center [241, 427] width 23 height 21
type input "[DATE] 09:30"
click at [273, 424] on select "00 01 02 03 04 05 06 07 08 09 10 11 12 13 14 15 16 17 18 19 20 21 22 23 24 25 2…" at bounding box center [268, 427] width 23 height 21
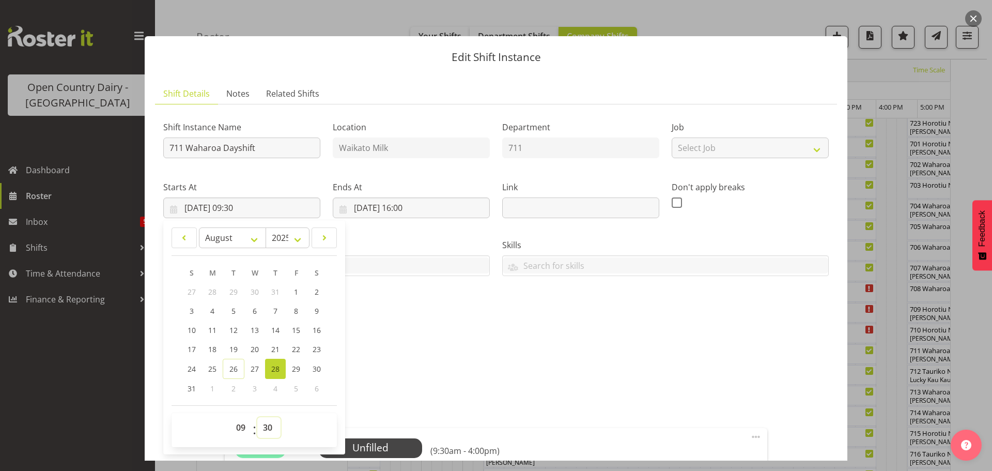
select select "0"
click at [257, 417] on select "00 01 02 03 04 05 06 07 08 09 10 11 12 13 14 15 16 17 18 19 20 21 22 23 24 25 2…" at bounding box center [268, 427] width 23 height 21
type input "[DATE] 09:00"
click at [275, 143] on input "711 Waharoa Dayshift" at bounding box center [241, 147] width 157 height 21
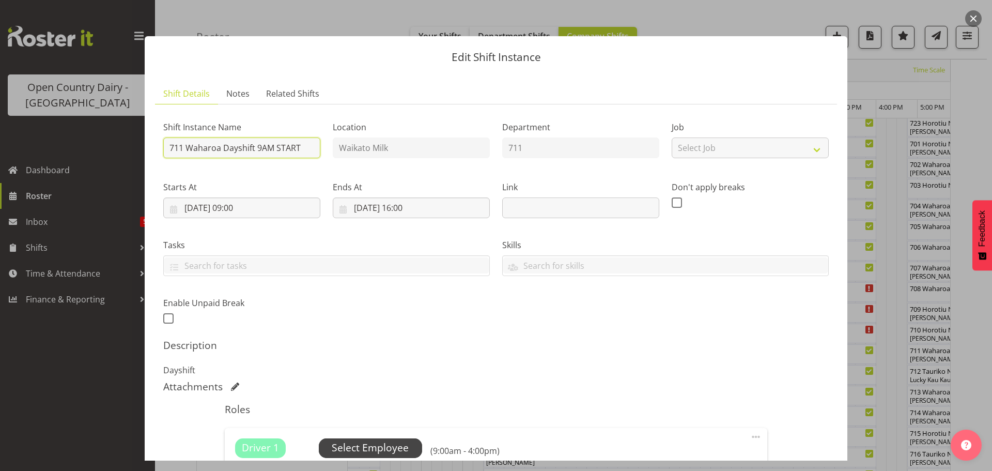
type input "711 Waharoa Dayshift 9AM START"
click at [367, 446] on span "Select Employee" at bounding box center [370, 447] width 77 height 15
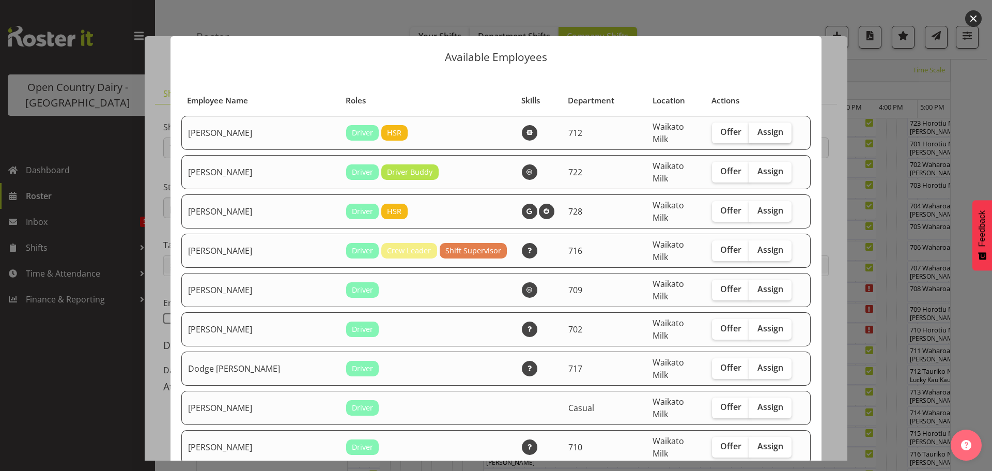
click at [757, 129] on span "Assign" at bounding box center [770, 132] width 26 height 10
click at [753, 129] on input "Assign" at bounding box center [752, 132] width 7 height 7
checkbox input "true"
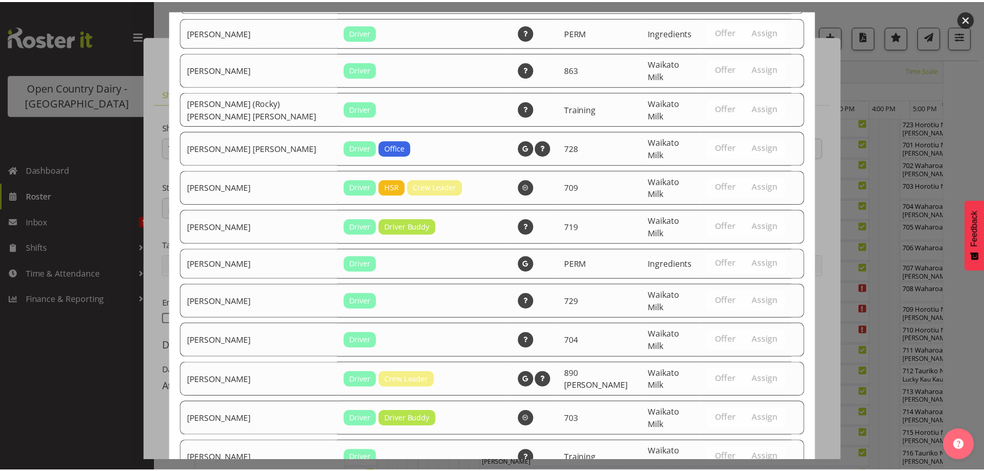
scroll to position [1120, 0]
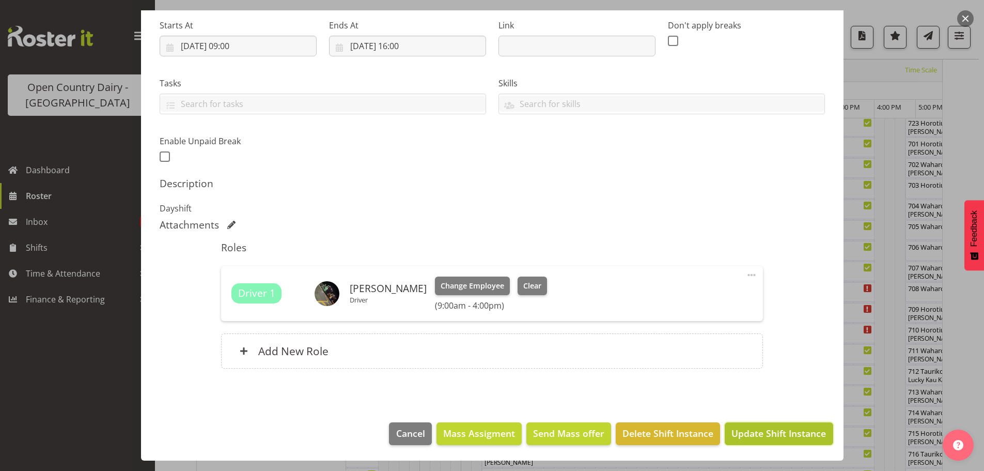
click at [769, 430] on span "Update Shift Instance" at bounding box center [779, 432] width 95 height 13
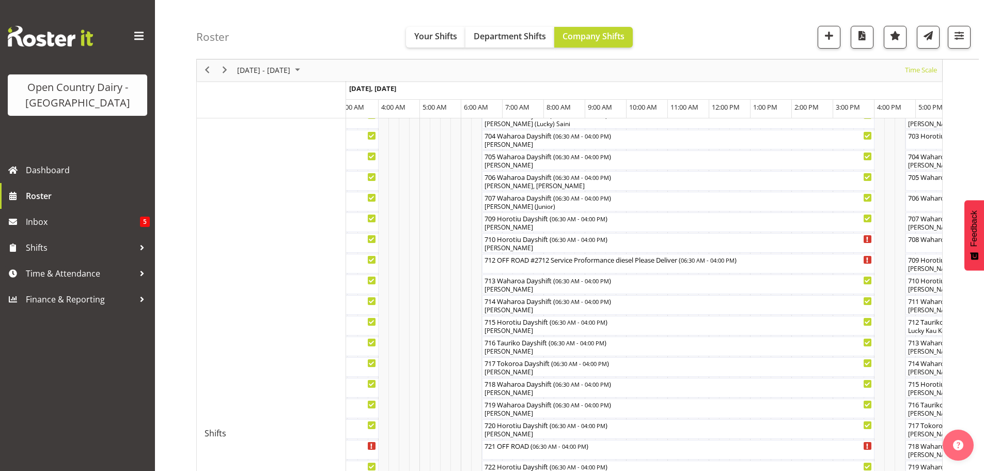
scroll to position [244, 0]
